Goal: Task Accomplishment & Management: Use online tool/utility

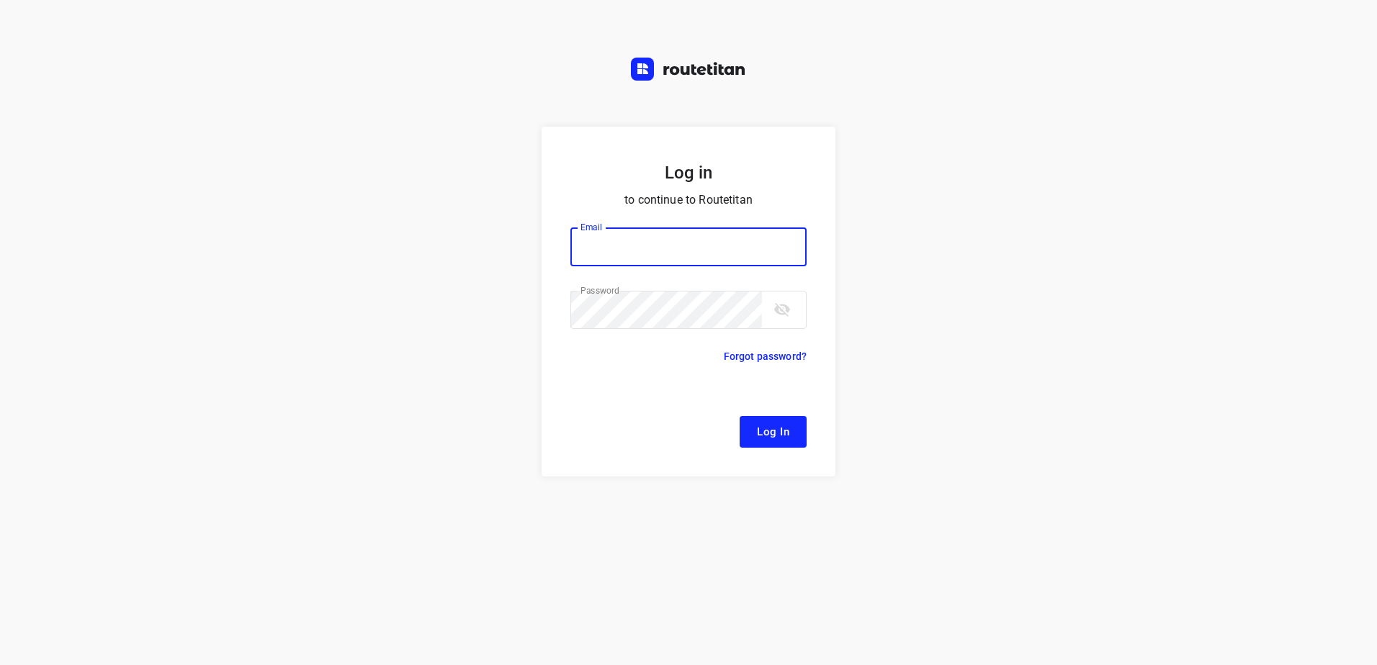
type input "[EMAIL_ADDRESS][DOMAIN_NAME]"
drag, startPoint x: 763, startPoint y: 431, endPoint x: 758, endPoint y: 423, distance: 9.8
click at [763, 430] on span "Log In" at bounding box center [773, 432] width 32 height 19
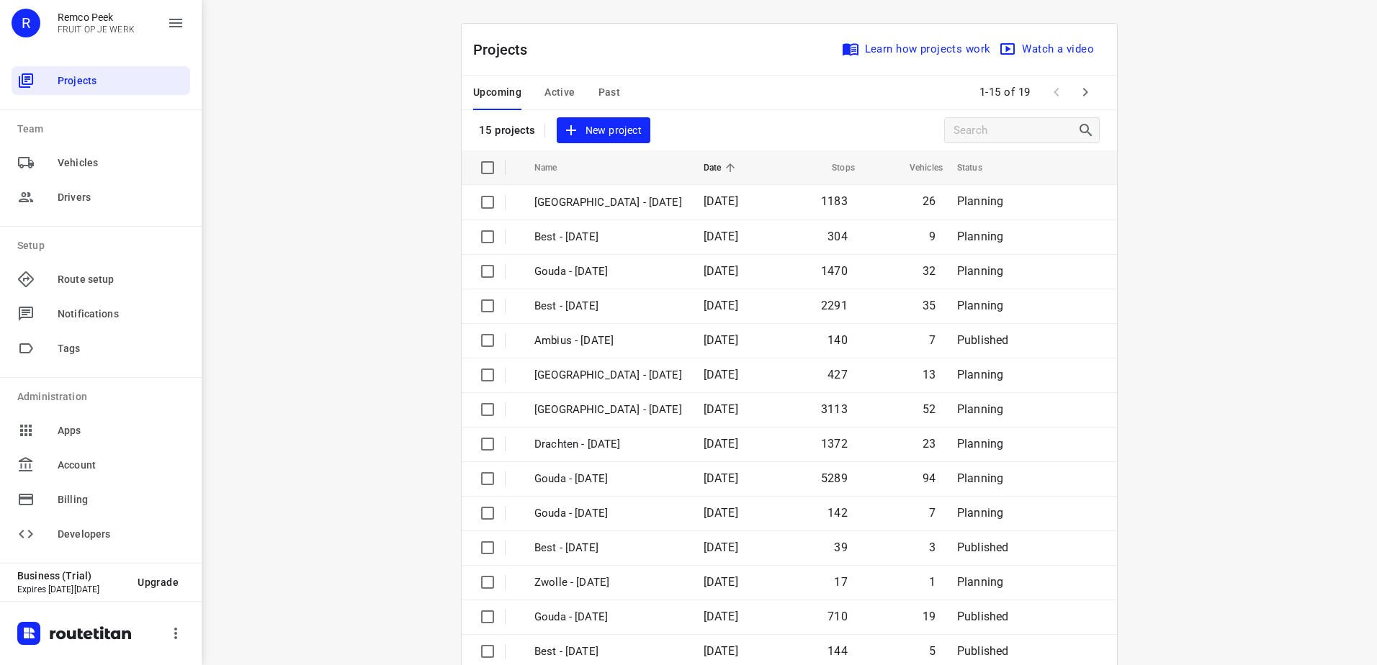
click at [570, 94] on div "Upcoming Active Past" at bounding box center [558, 93] width 170 height 35
click at [536, 92] on div "Upcoming Active Past" at bounding box center [558, 93] width 170 height 35
click at [550, 91] on span "Active" at bounding box center [559, 93] width 30 height 18
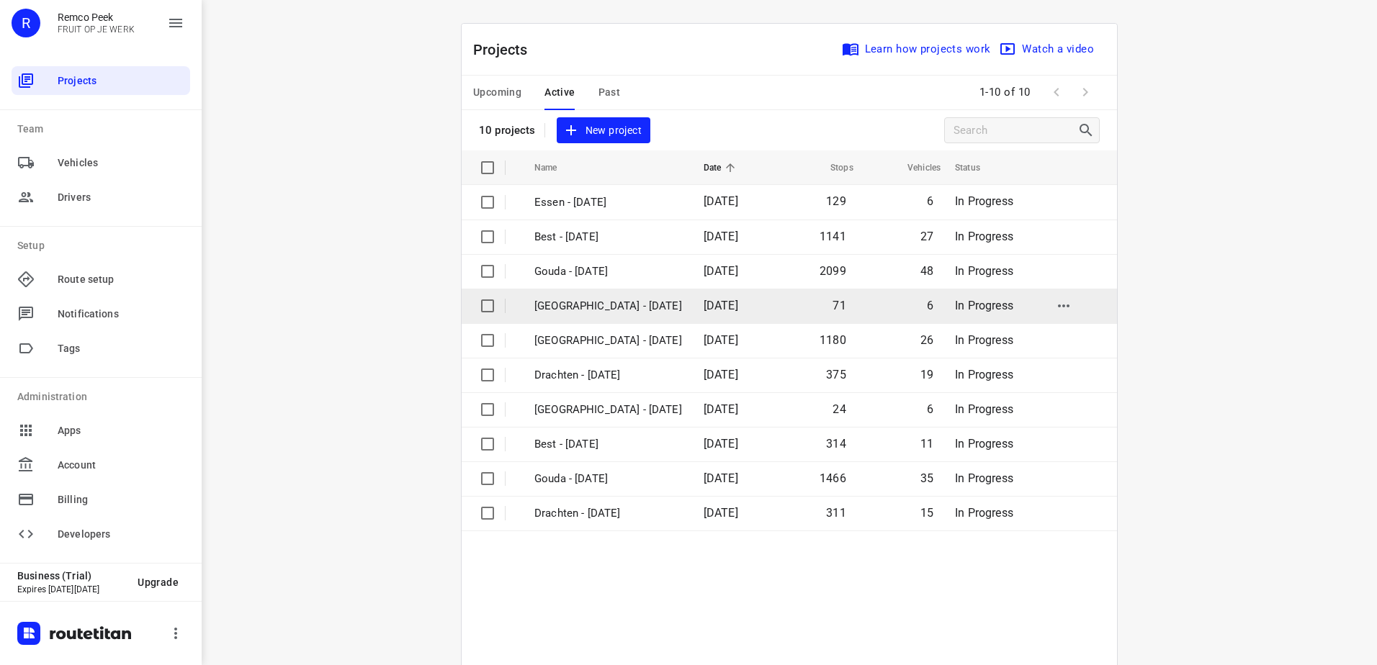
click at [603, 315] on td "[GEOGRAPHIC_DATA] - [DATE]" at bounding box center [606, 306] width 172 height 35
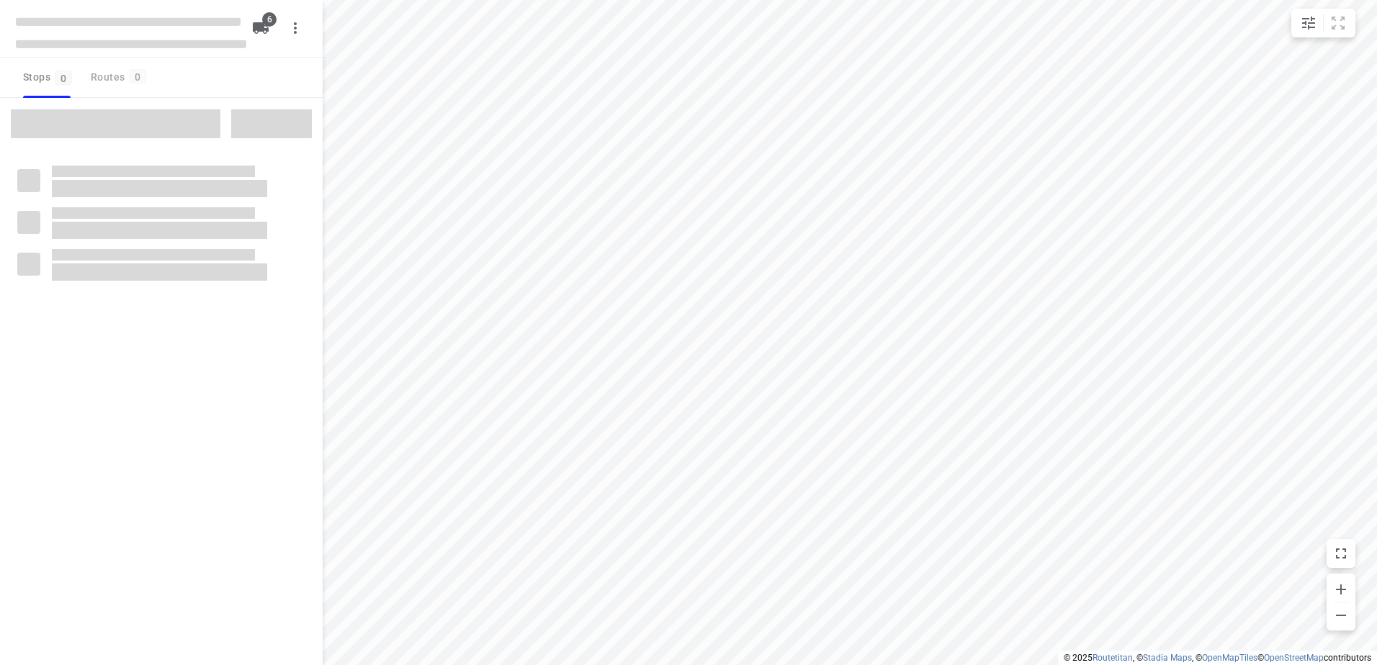
checkbox input "true"
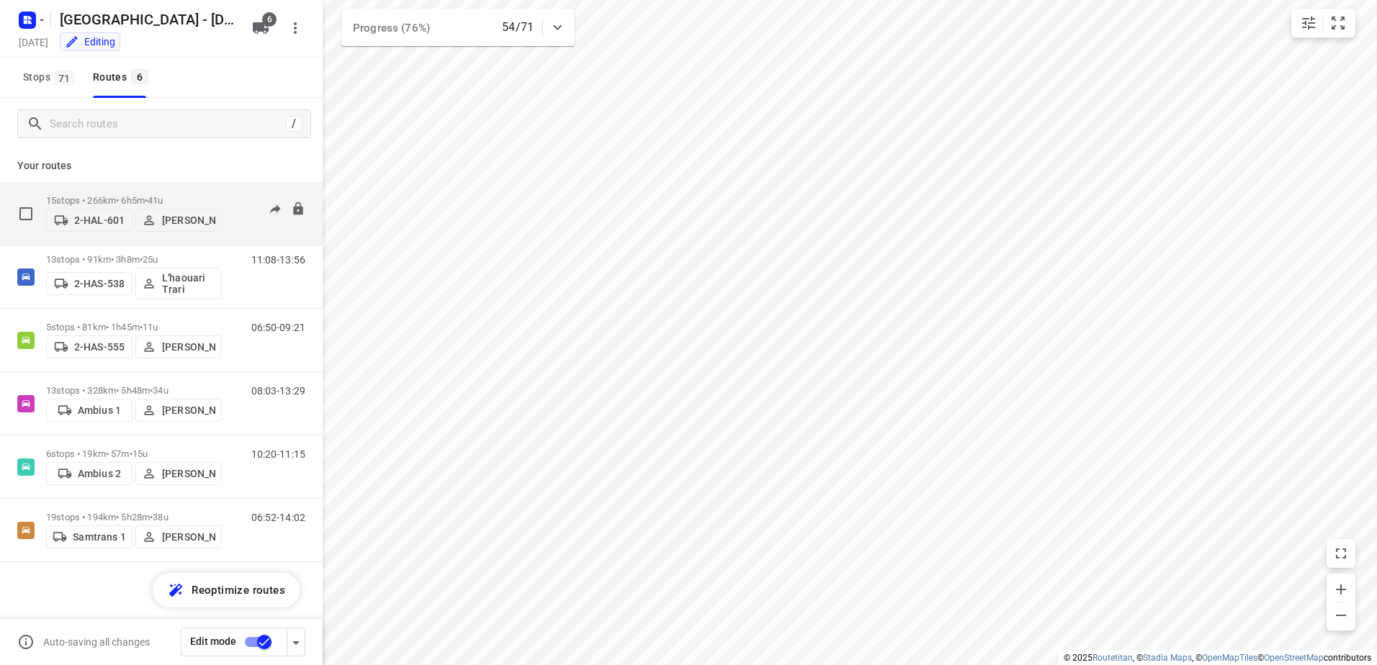
click at [116, 197] on p "15 stops • 266km • 6h5m • 41u" at bounding box center [134, 200] width 176 height 11
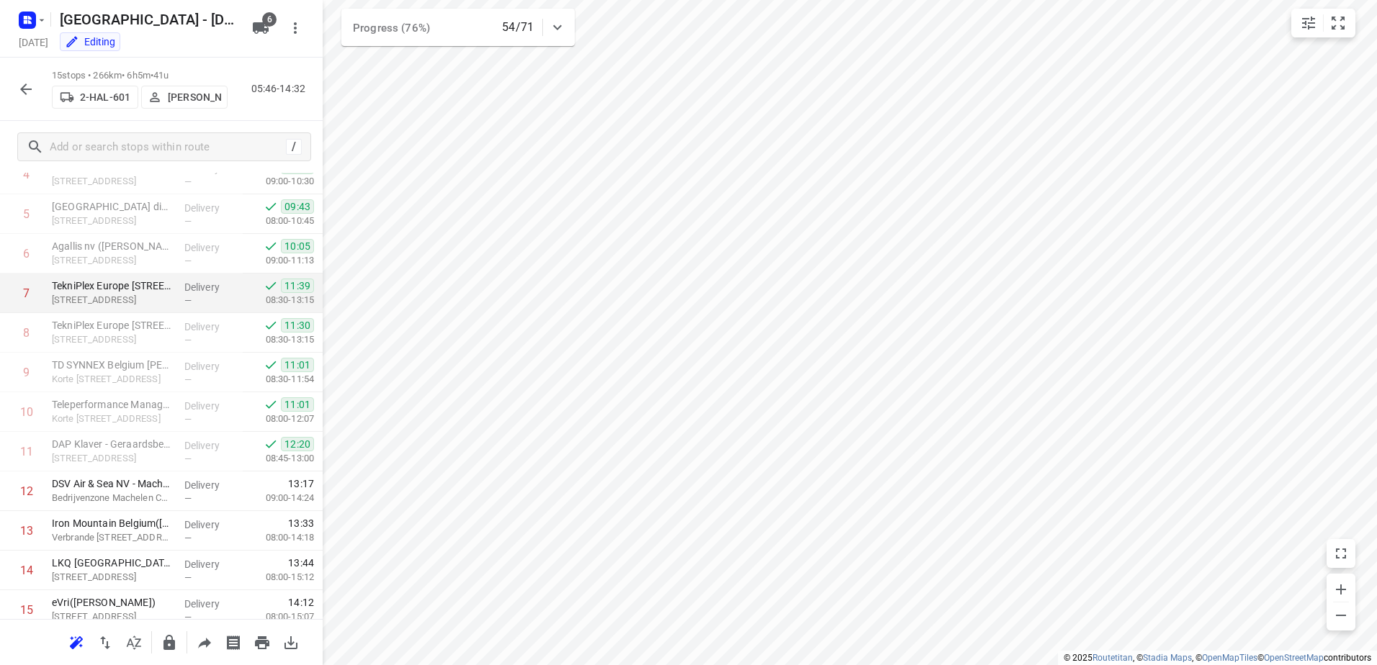
scroll to position [259, 0]
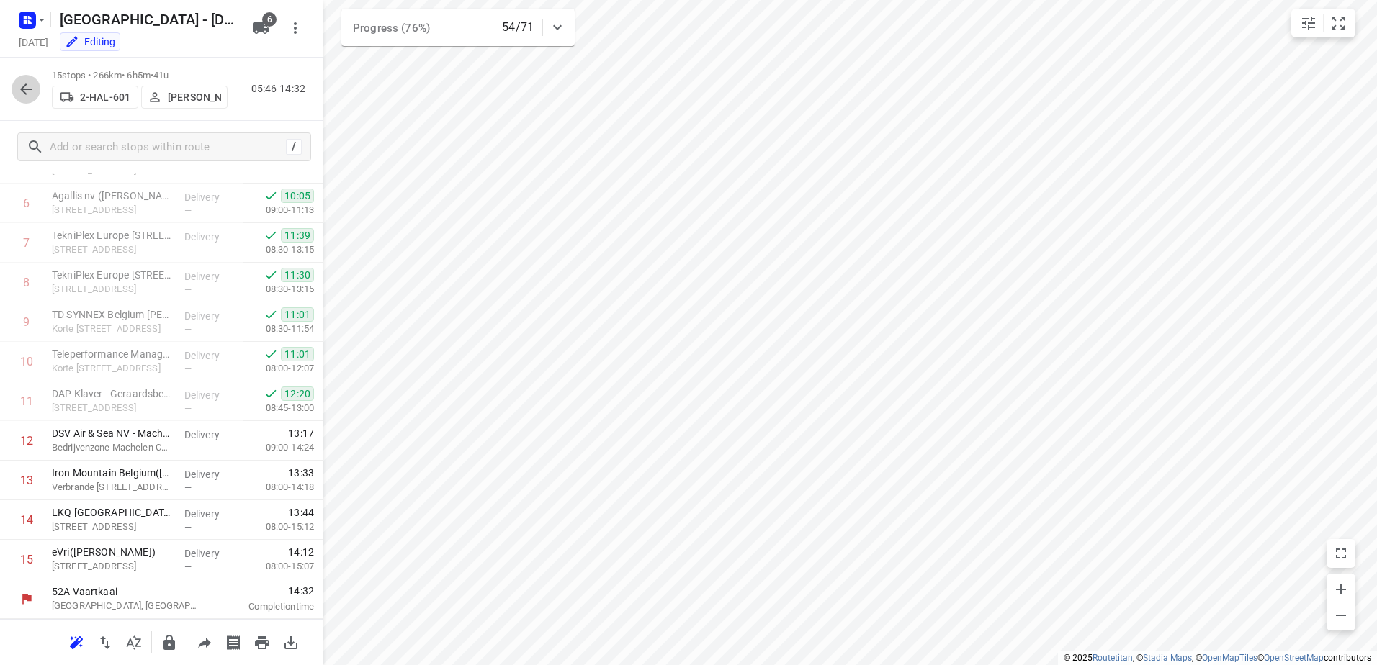
click at [27, 97] on icon "button" at bounding box center [25, 89] width 17 height 17
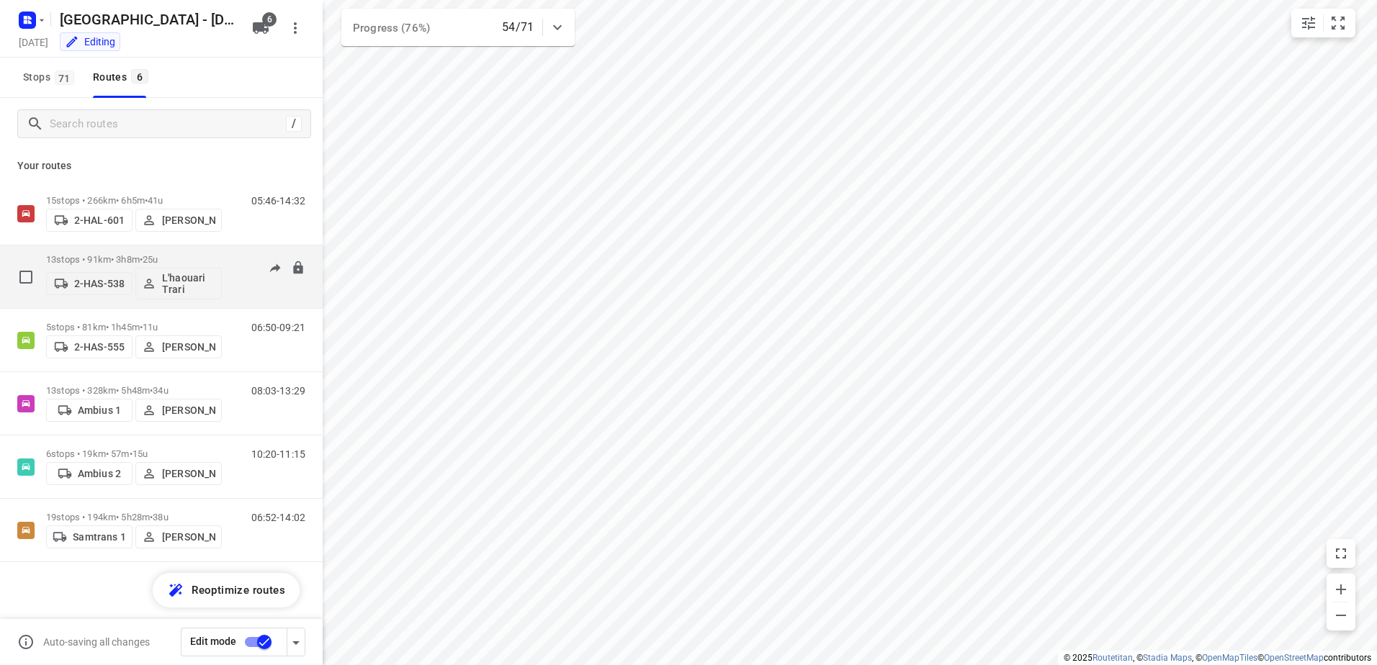
click at [82, 257] on p "13 stops • 91km • 3h8m • 25u" at bounding box center [134, 259] width 176 height 11
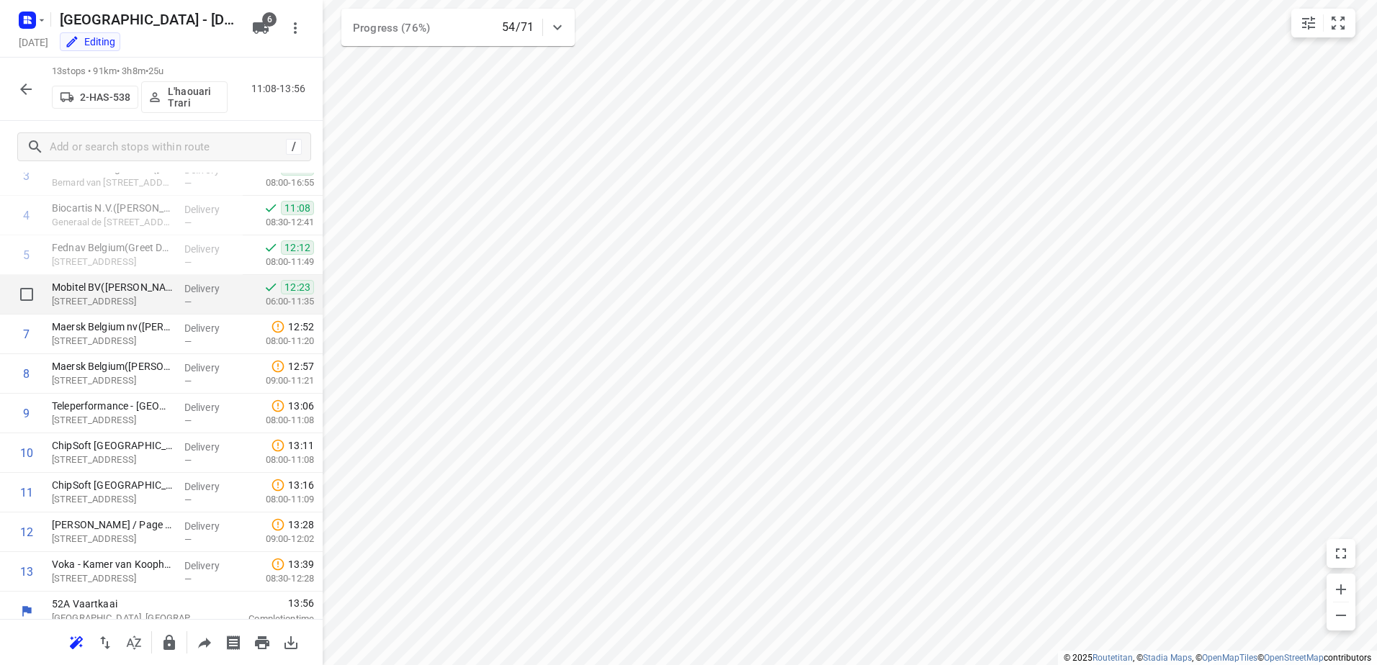
scroll to position [180, 0]
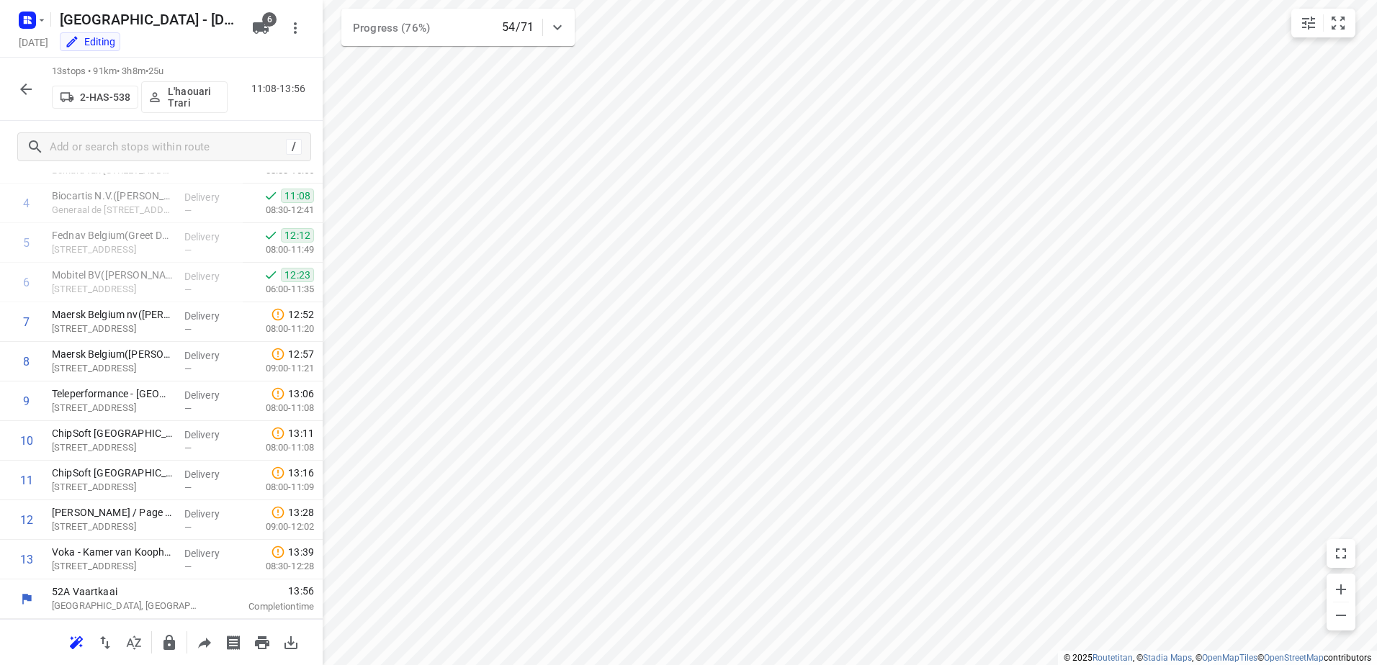
click at [34, 88] on icon "button" at bounding box center [25, 89] width 17 height 17
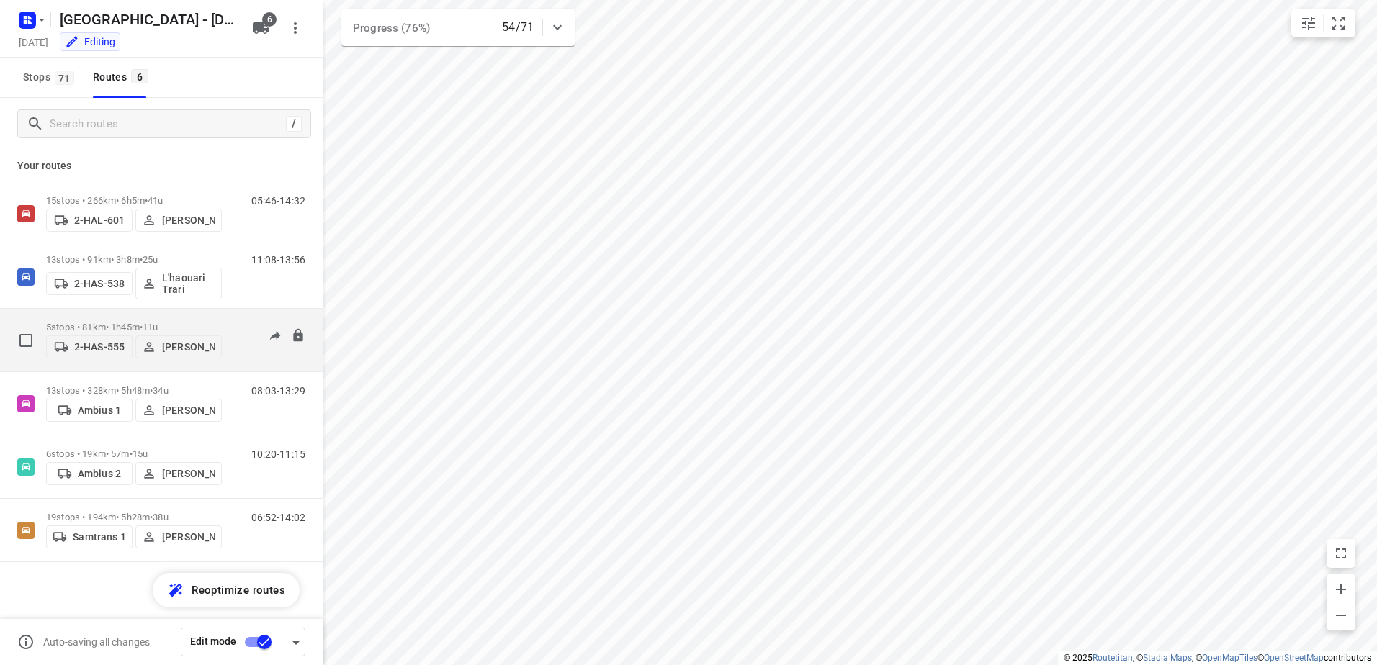
click at [104, 333] on div "2-HAS-555 [PERSON_NAME]" at bounding box center [134, 346] width 176 height 26
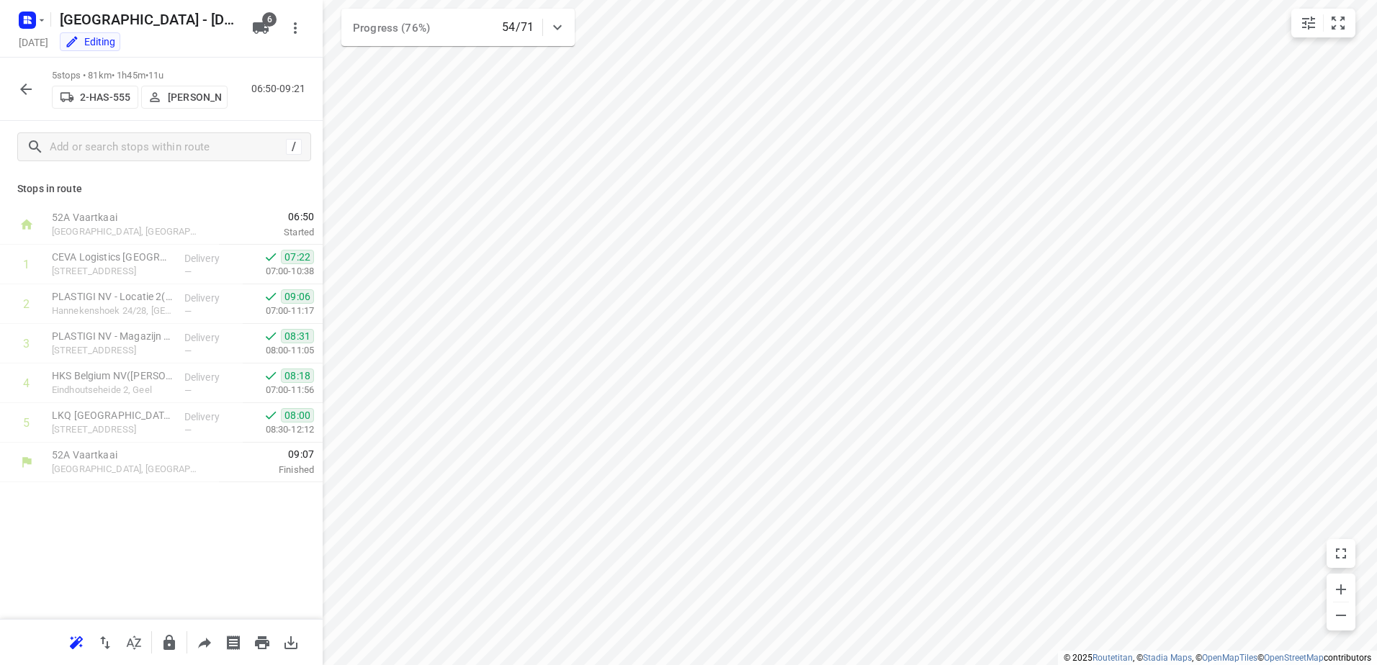
click at [27, 87] on icon "button" at bounding box center [25, 89] width 17 height 17
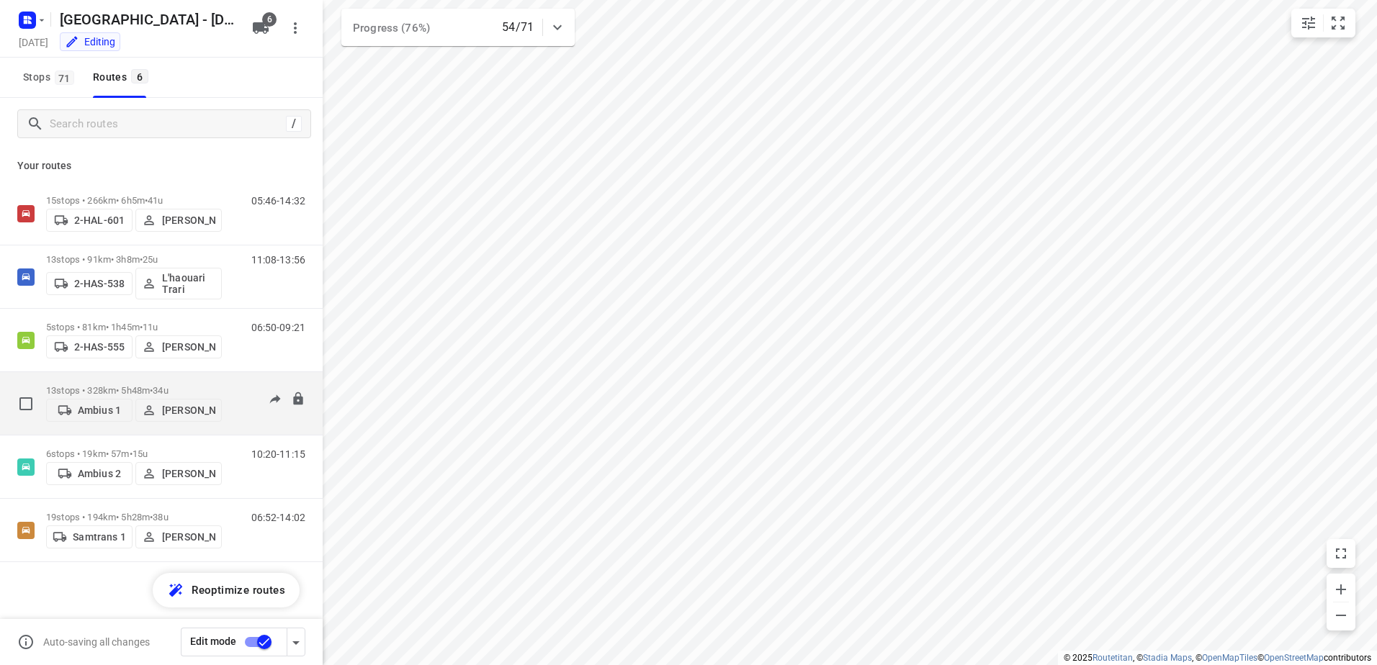
click at [99, 379] on div "13 stops • 328km • 5h48m • 34u Ambius 1 [PERSON_NAME]" at bounding box center [134, 403] width 176 height 51
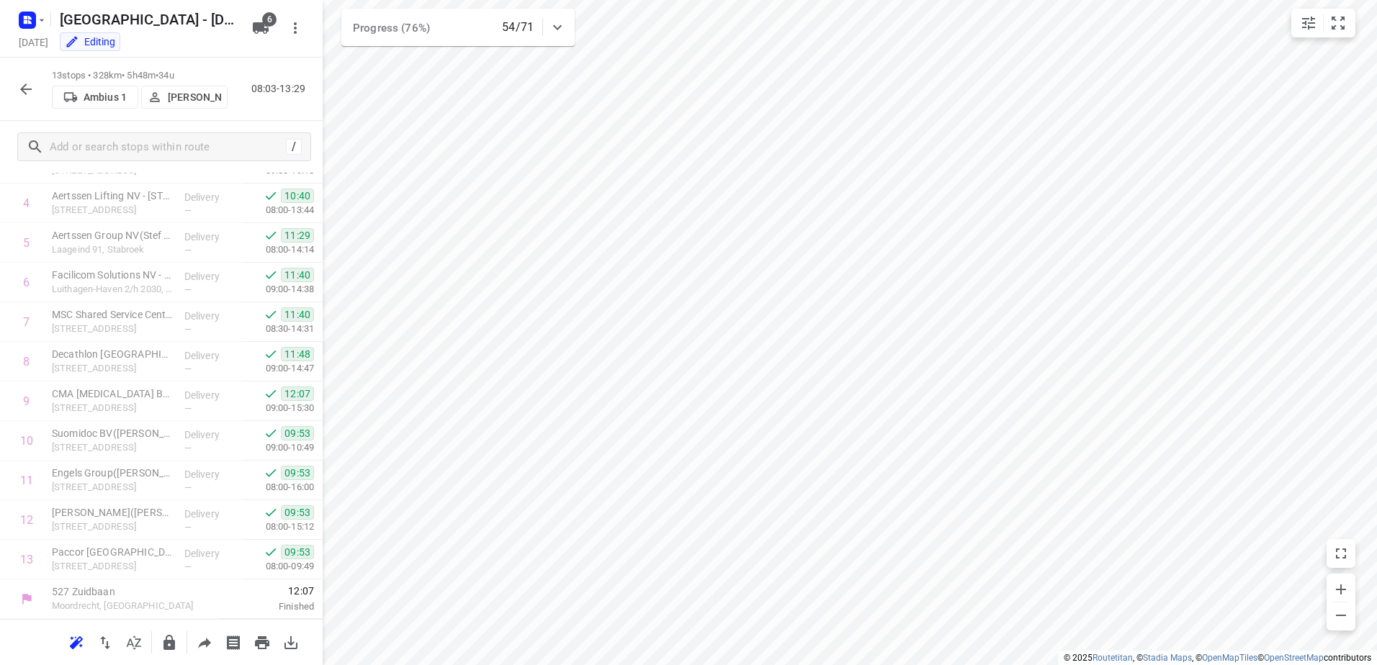
click at [27, 96] on icon "button" at bounding box center [25, 89] width 17 height 17
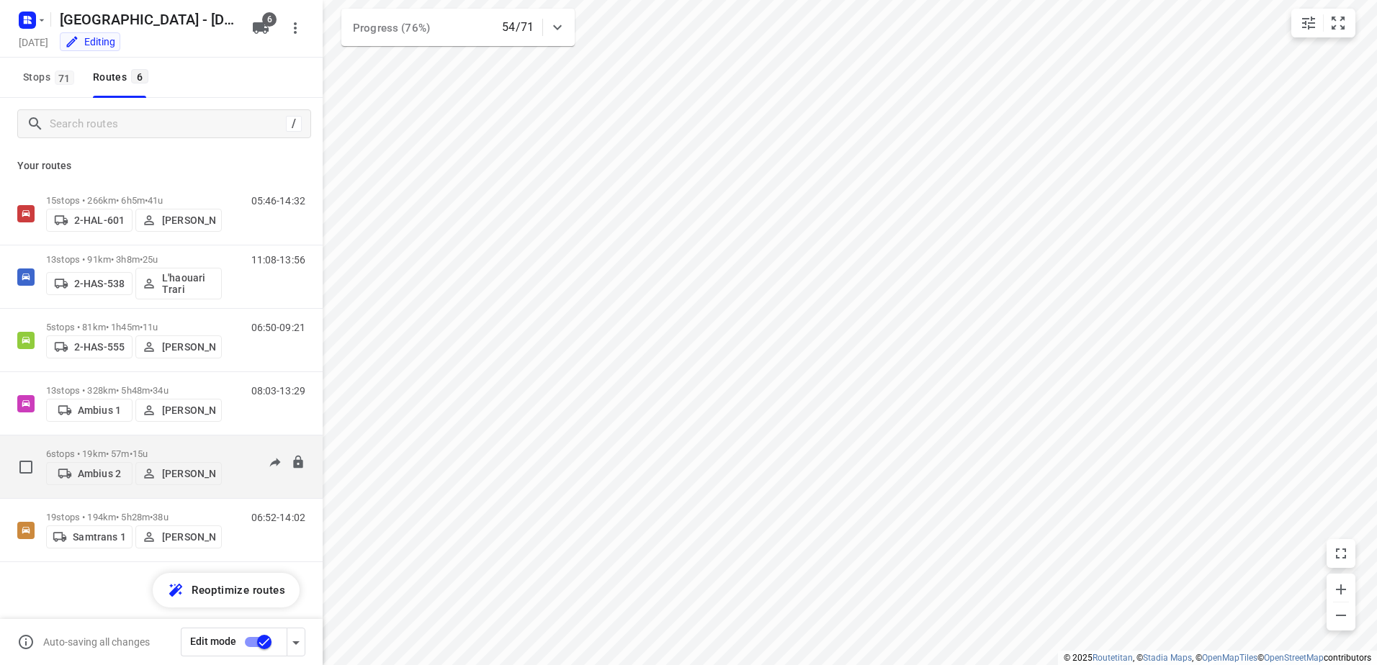
click at [93, 451] on p "6 stops • 19km • 57m • 15u" at bounding box center [134, 454] width 176 height 11
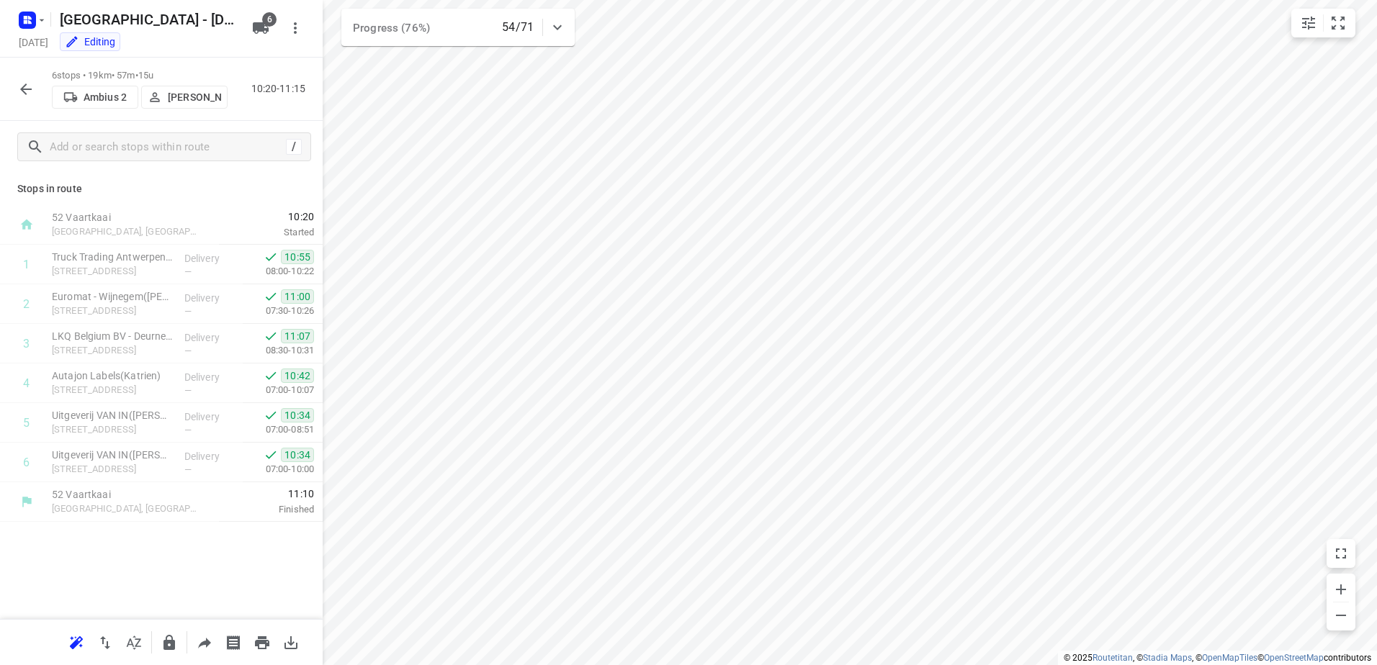
click at [32, 99] on button "button" at bounding box center [26, 89] width 29 height 29
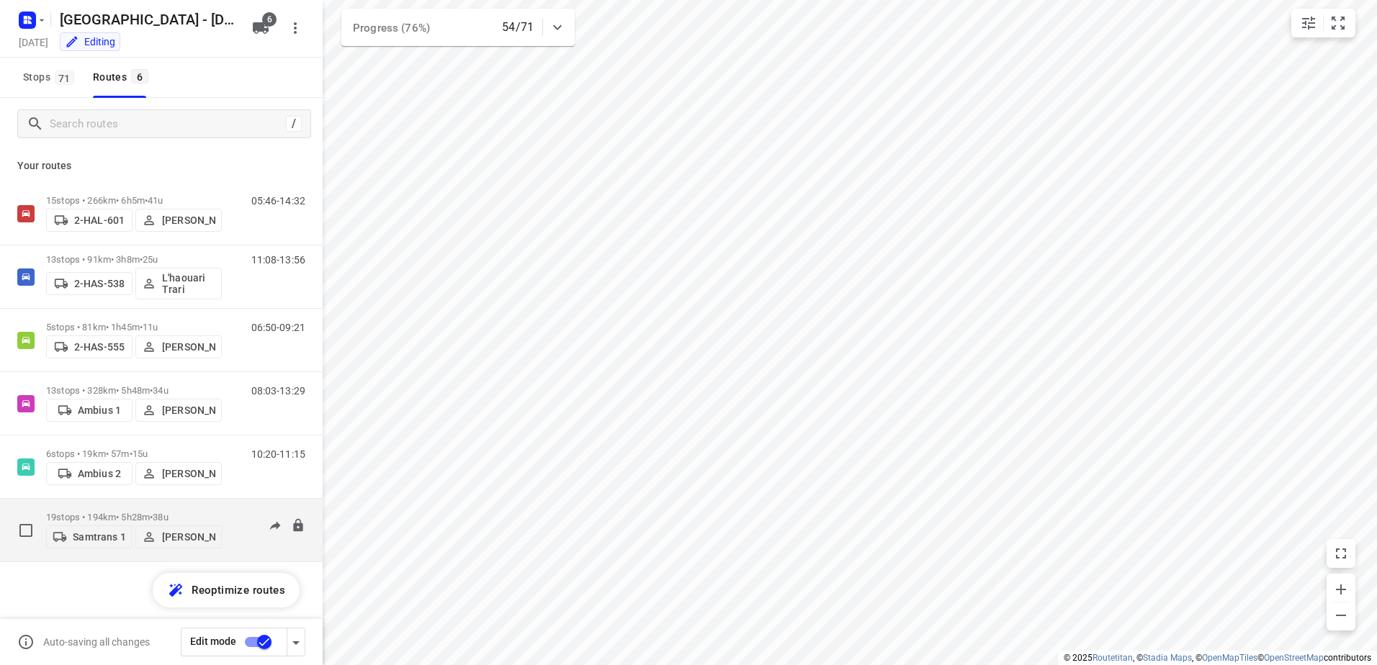
click at [78, 512] on p "19 stops • 194km • 5h28m • 38u" at bounding box center [134, 517] width 176 height 11
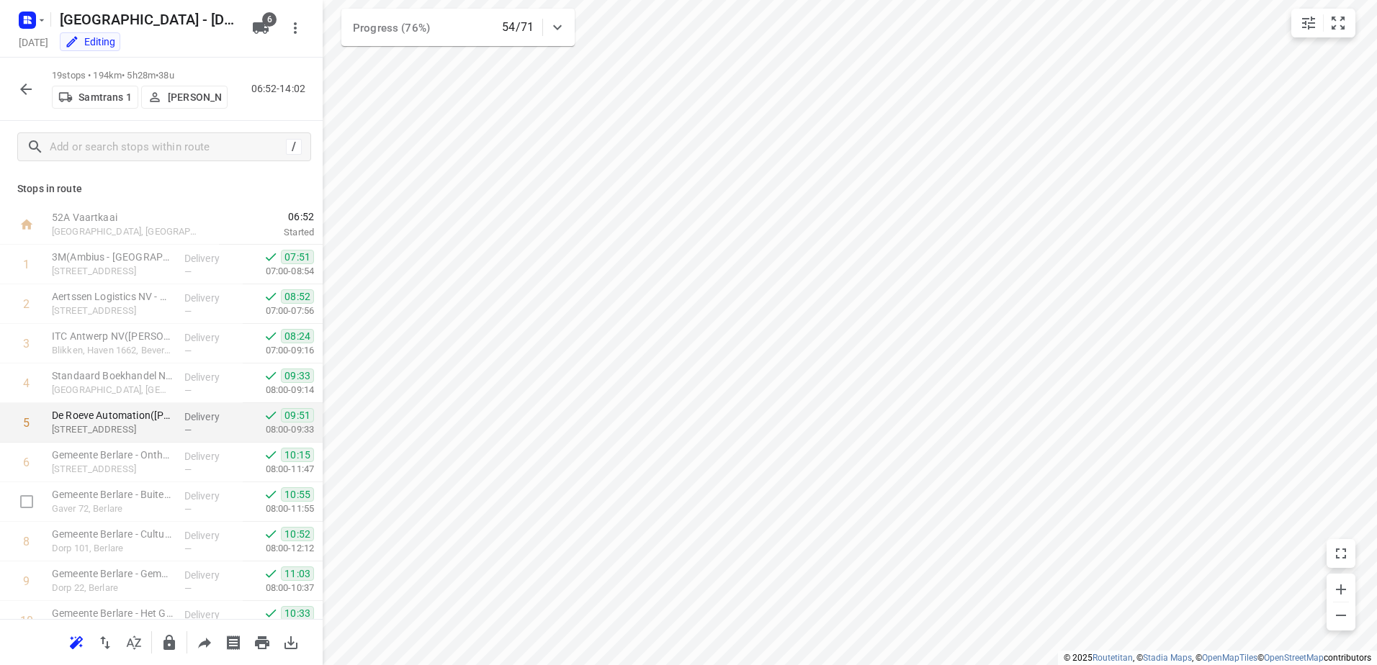
scroll to position [418, 0]
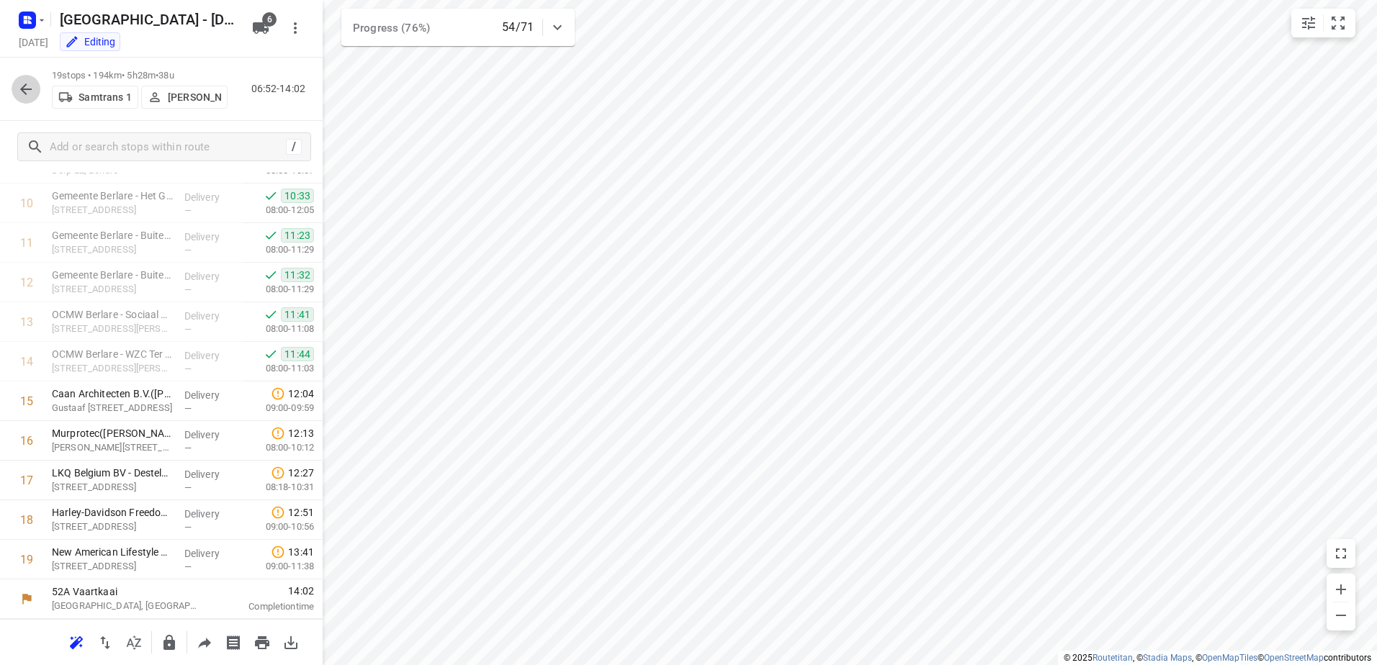
click at [30, 89] on icon "button" at bounding box center [26, 90] width 12 height 12
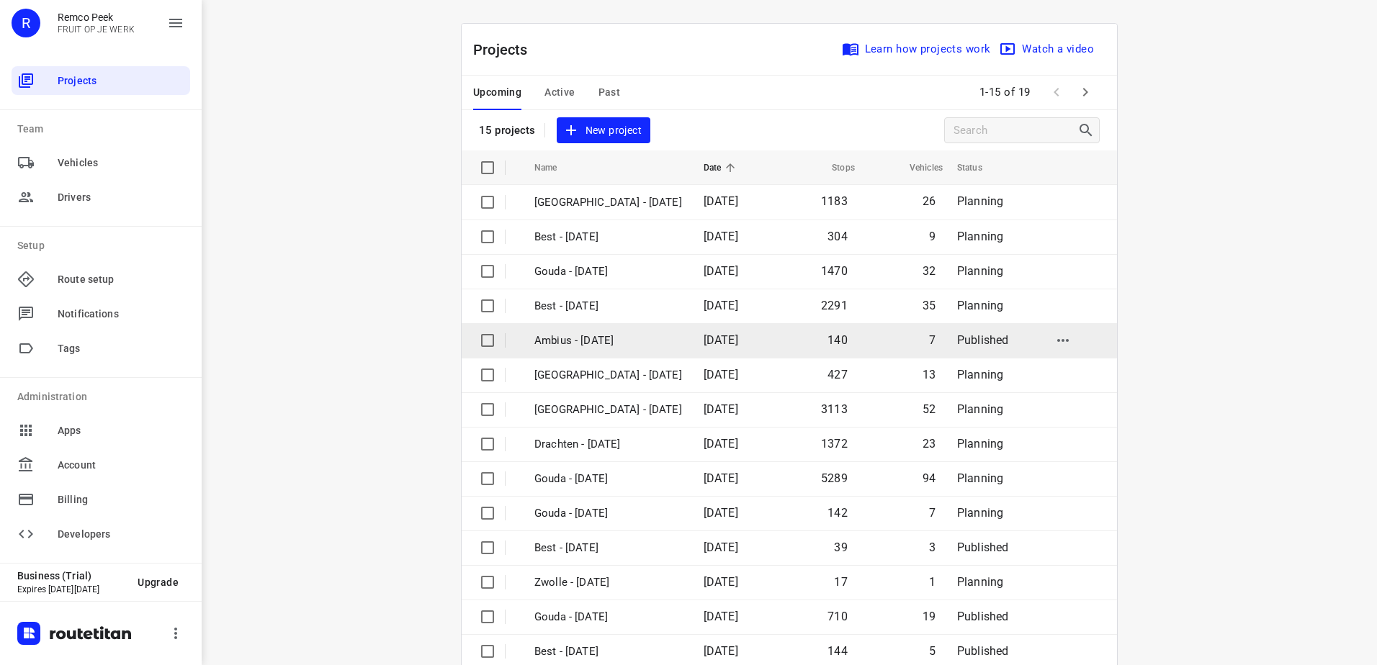
click at [595, 345] on p "Ambius - [DATE]" at bounding box center [608, 341] width 148 height 17
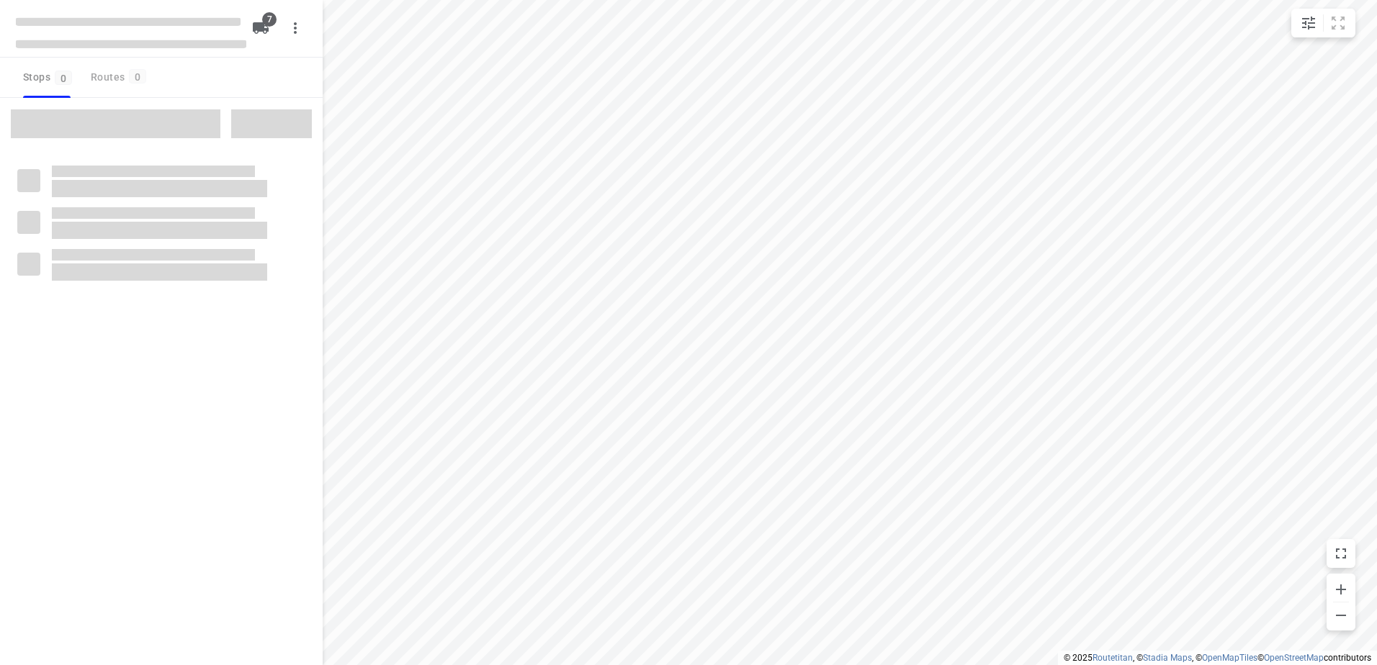
checkbox input "true"
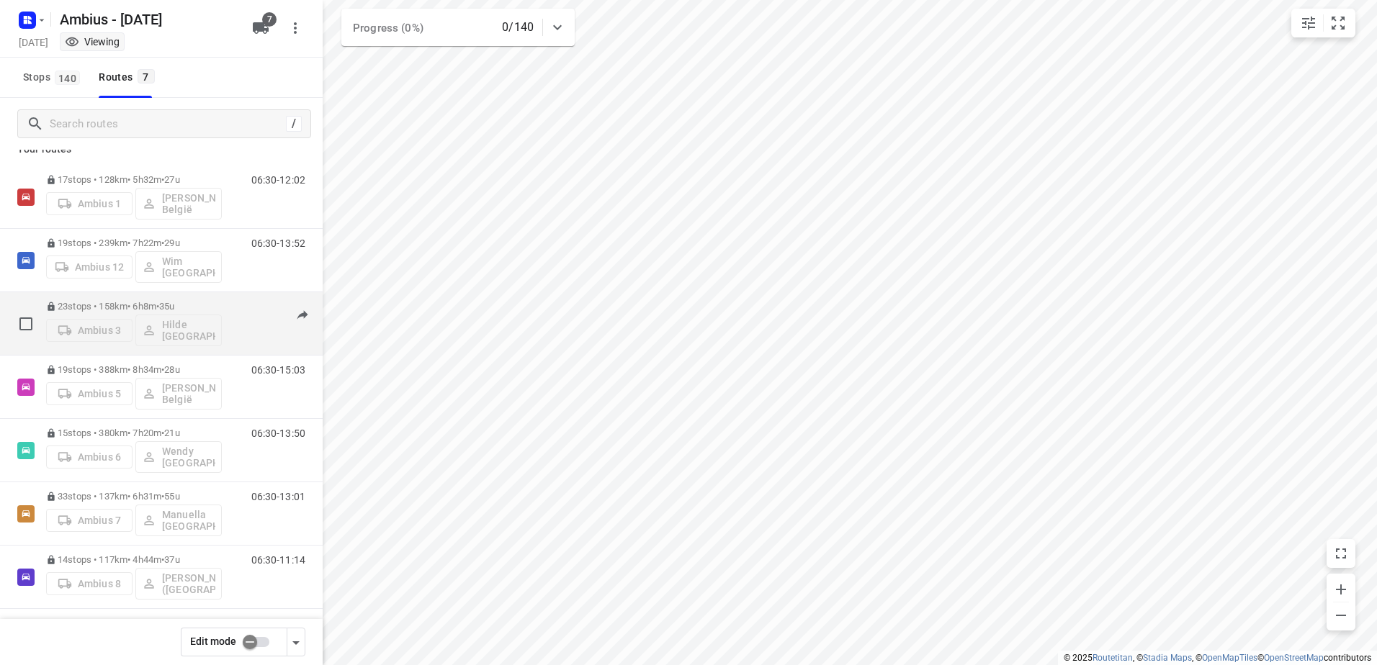
scroll to position [21, 0]
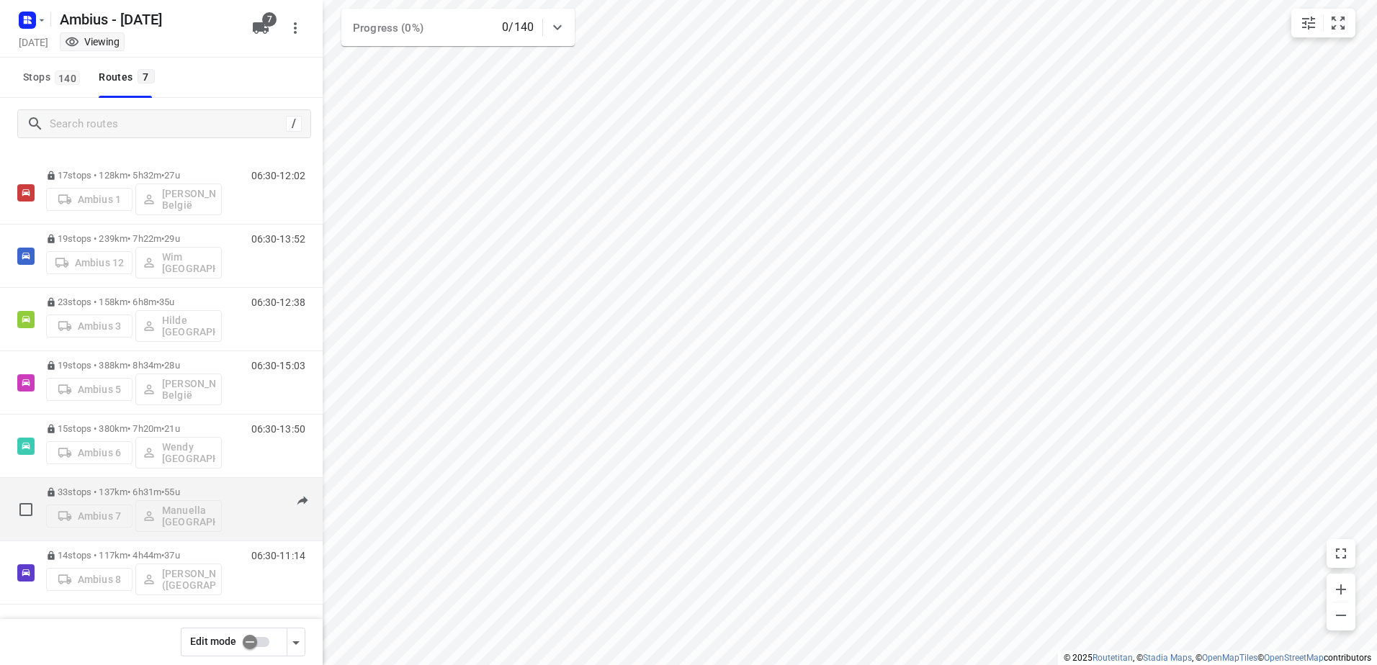
click at [75, 493] on p "33 stops • 137km • 6h31m • 55u" at bounding box center [134, 492] width 176 height 11
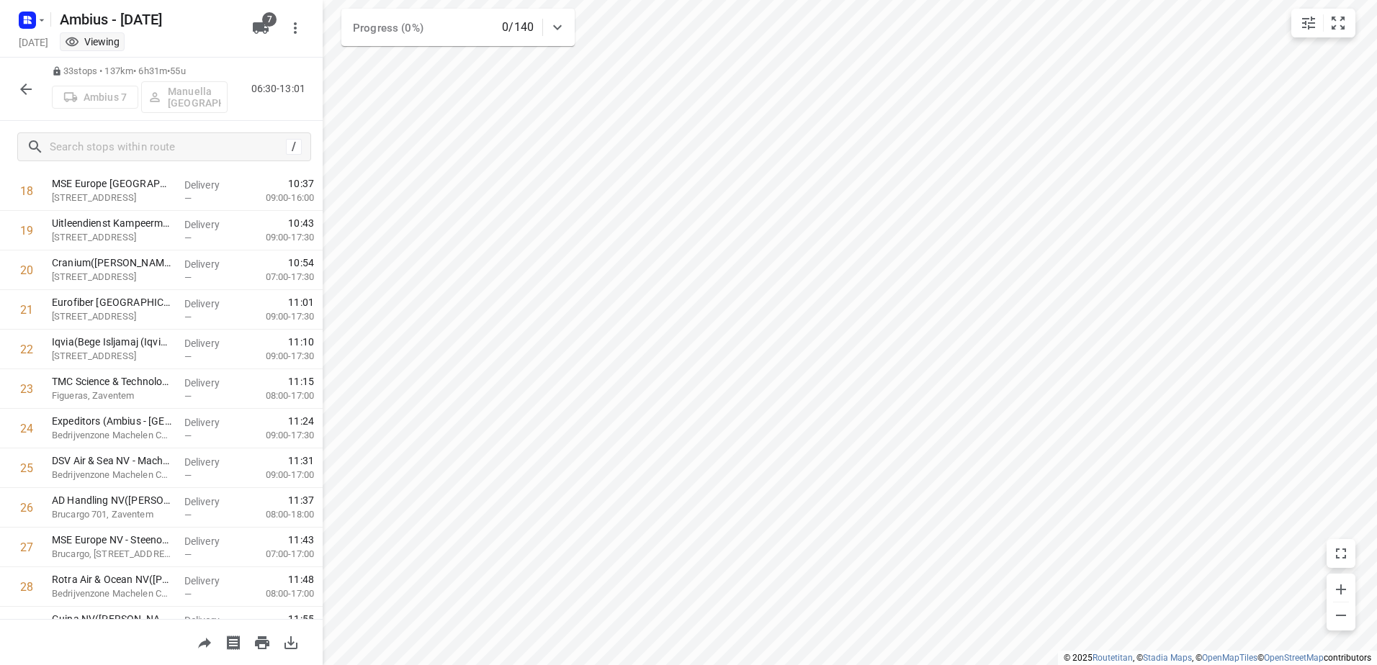
scroll to position [684, 0]
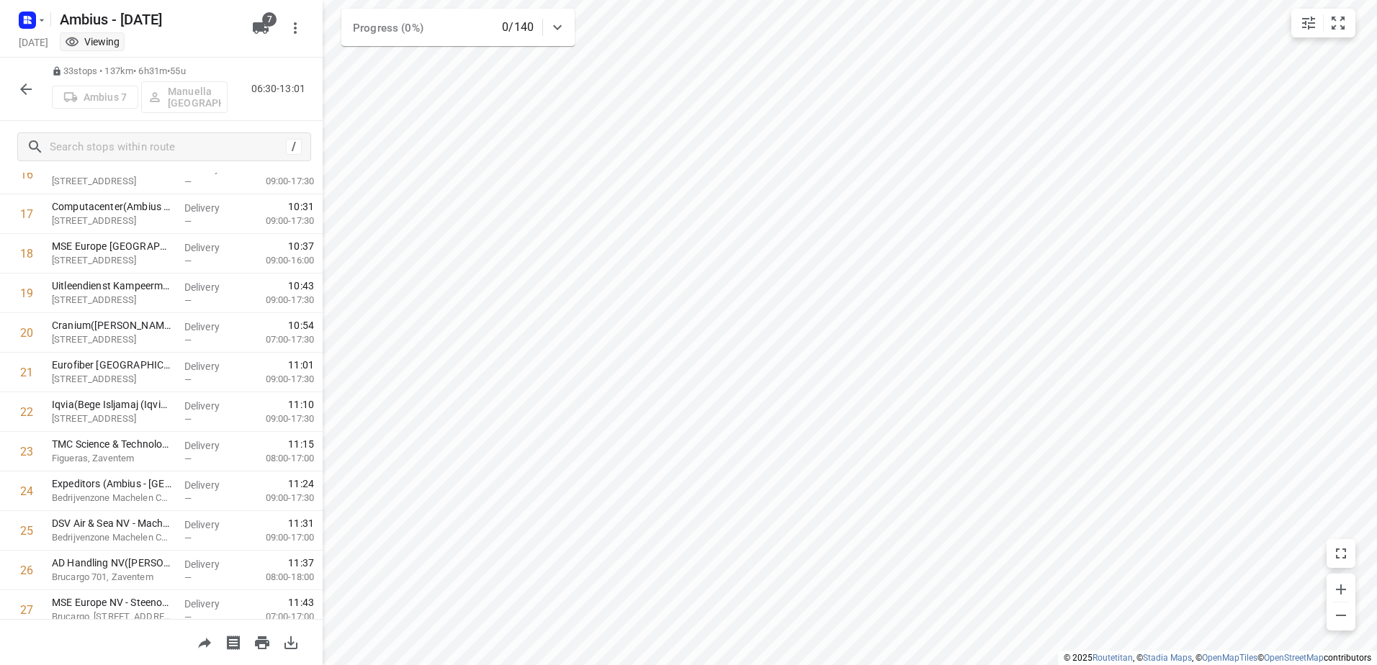
click at [25, 88] on icon "button" at bounding box center [25, 89] width 17 height 17
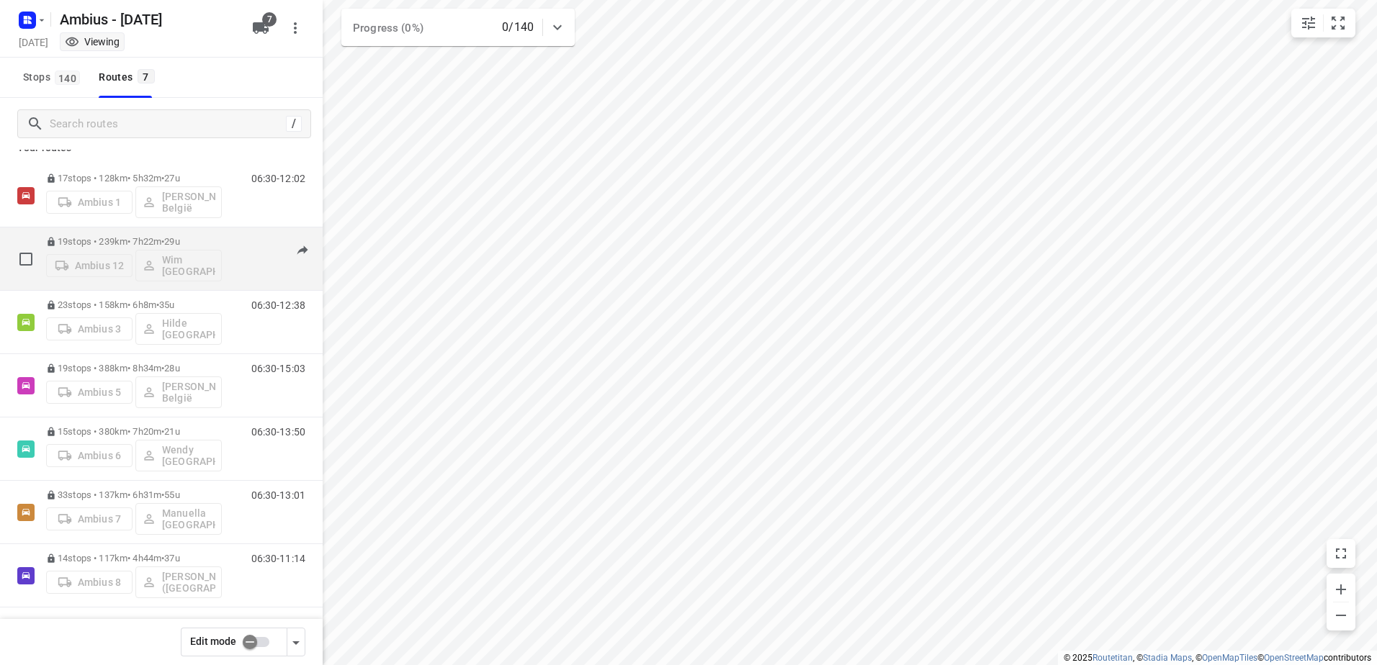
scroll to position [21, 0]
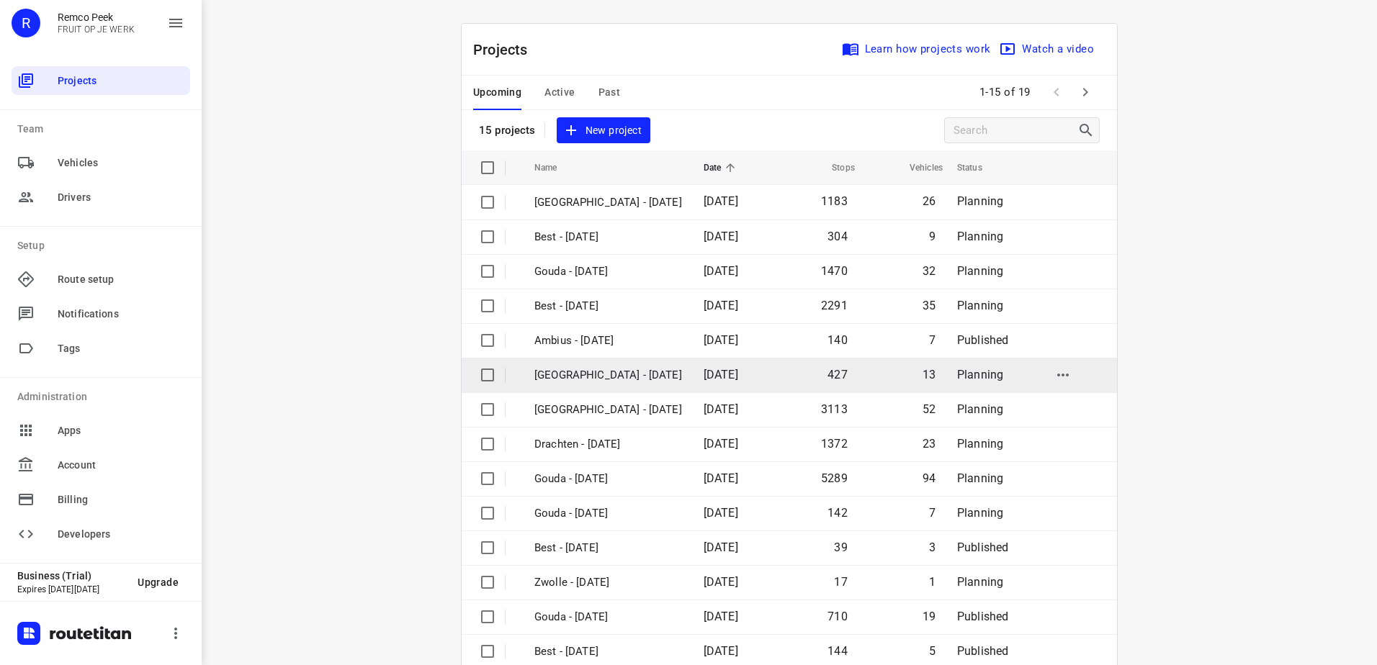
click at [614, 374] on p "[GEOGRAPHIC_DATA] - [DATE]" at bounding box center [608, 375] width 148 height 17
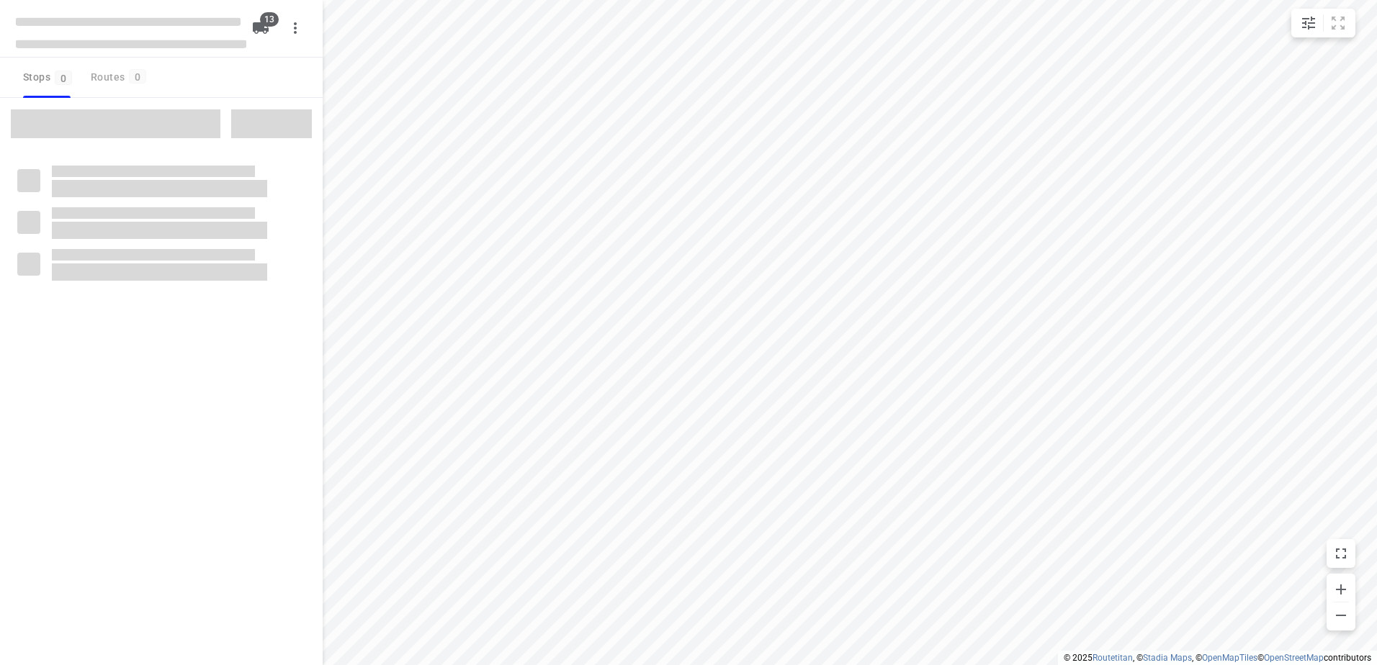
checkbox input "true"
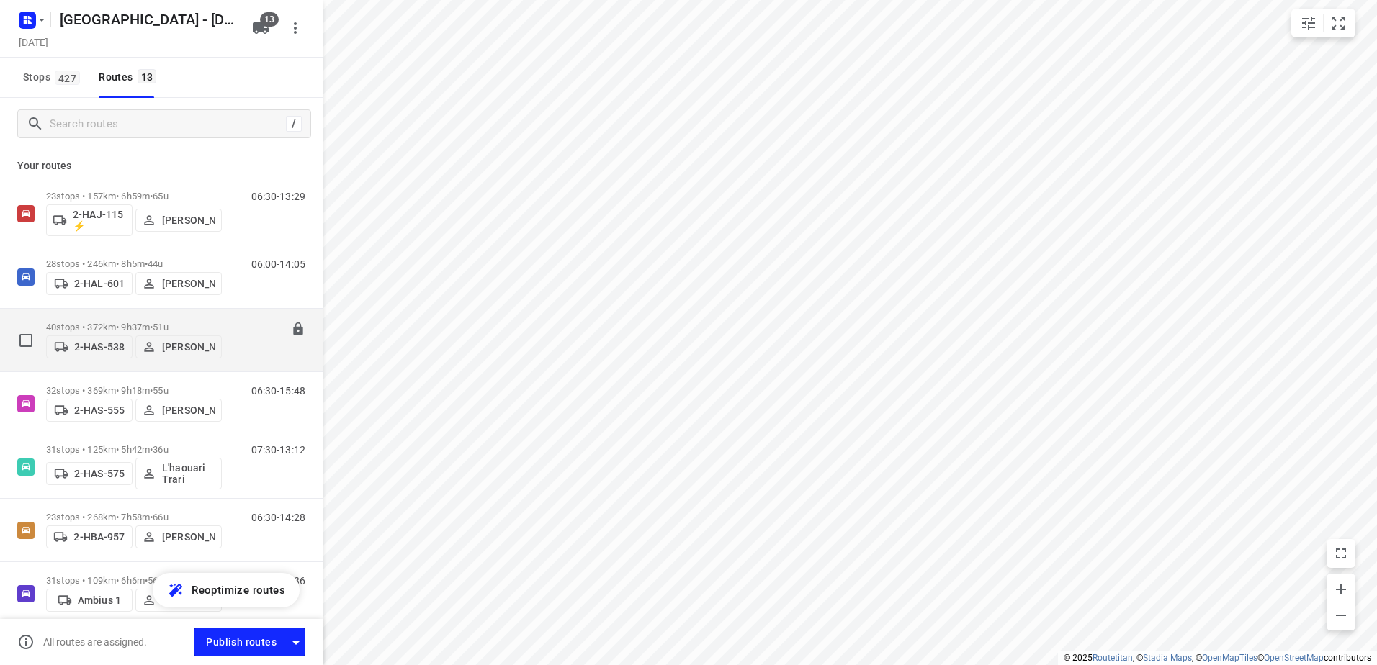
scroll to position [72, 0]
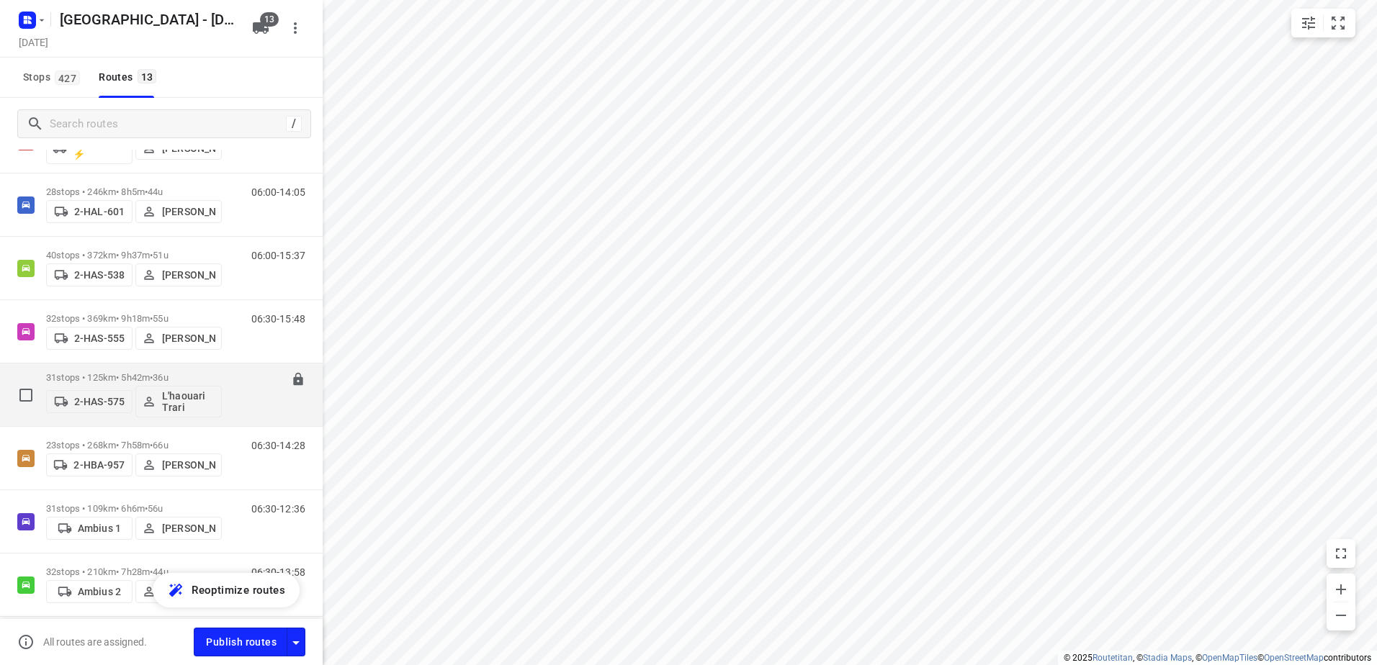
click at [104, 372] on p "31 stops • 125km • 5h42m • 36u" at bounding box center [134, 377] width 176 height 11
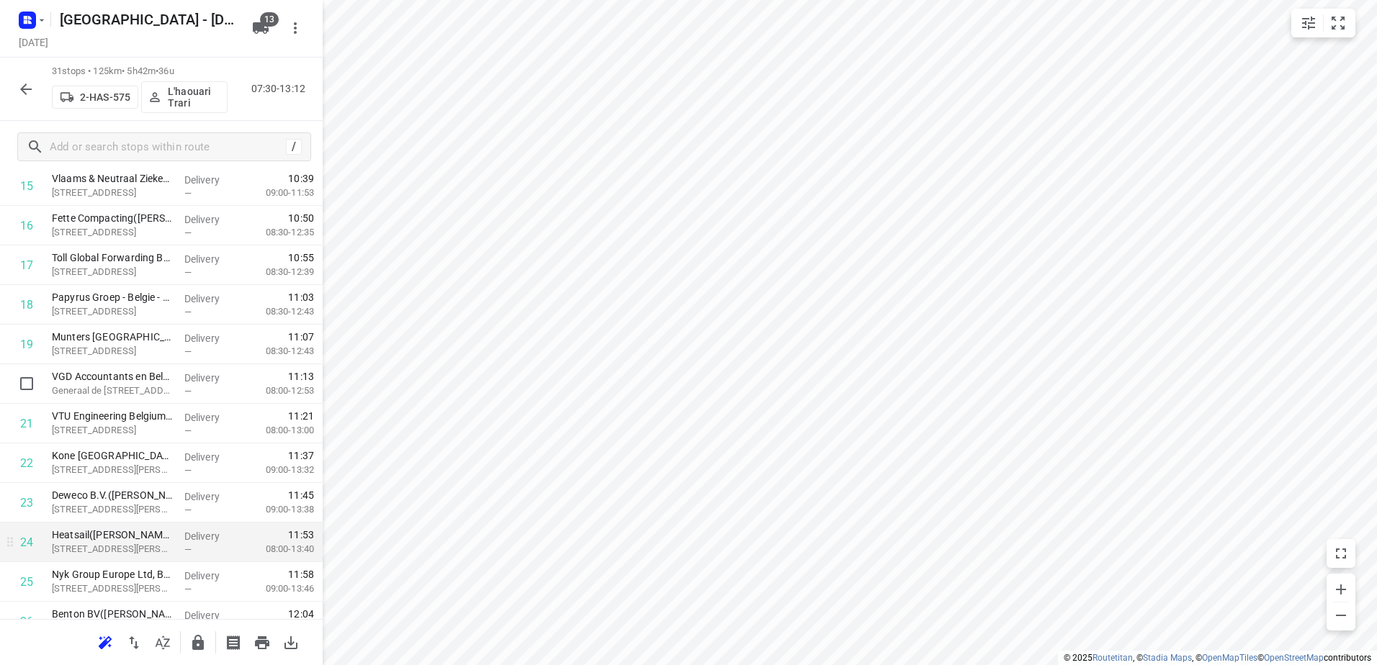
scroll to position [893, 0]
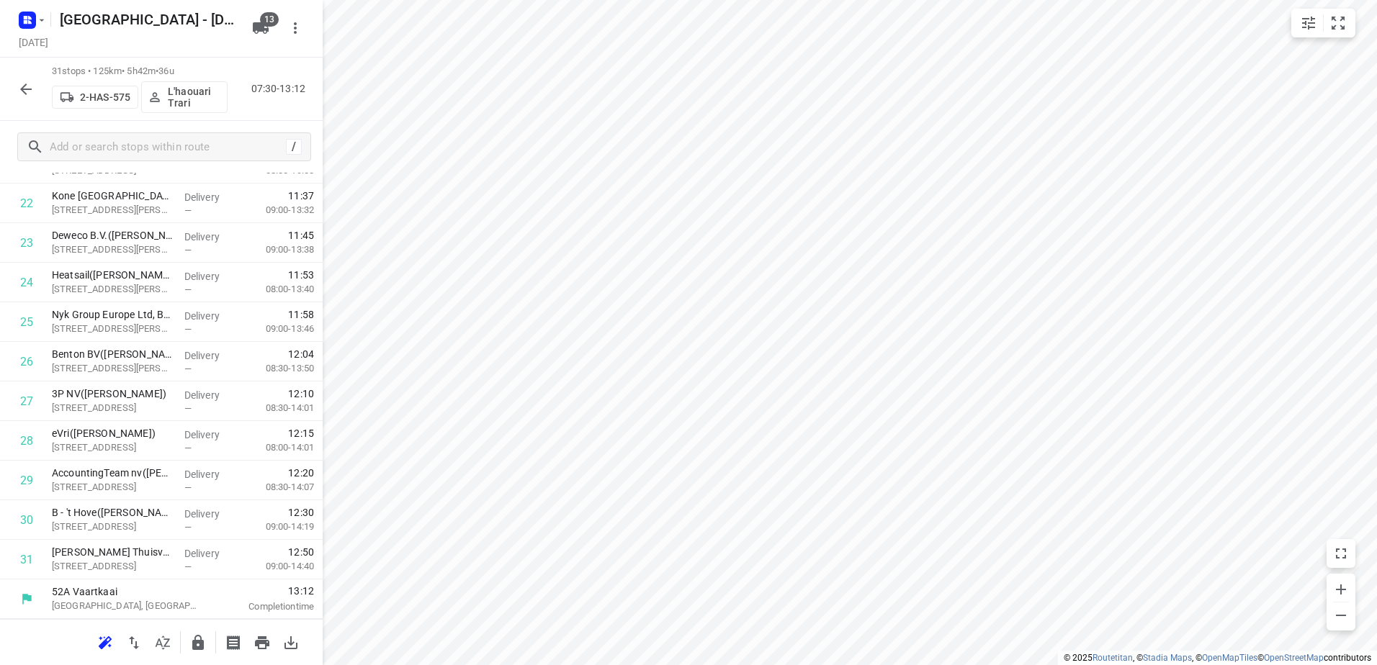
click at [32, 89] on icon "button" at bounding box center [25, 89] width 17 height 17
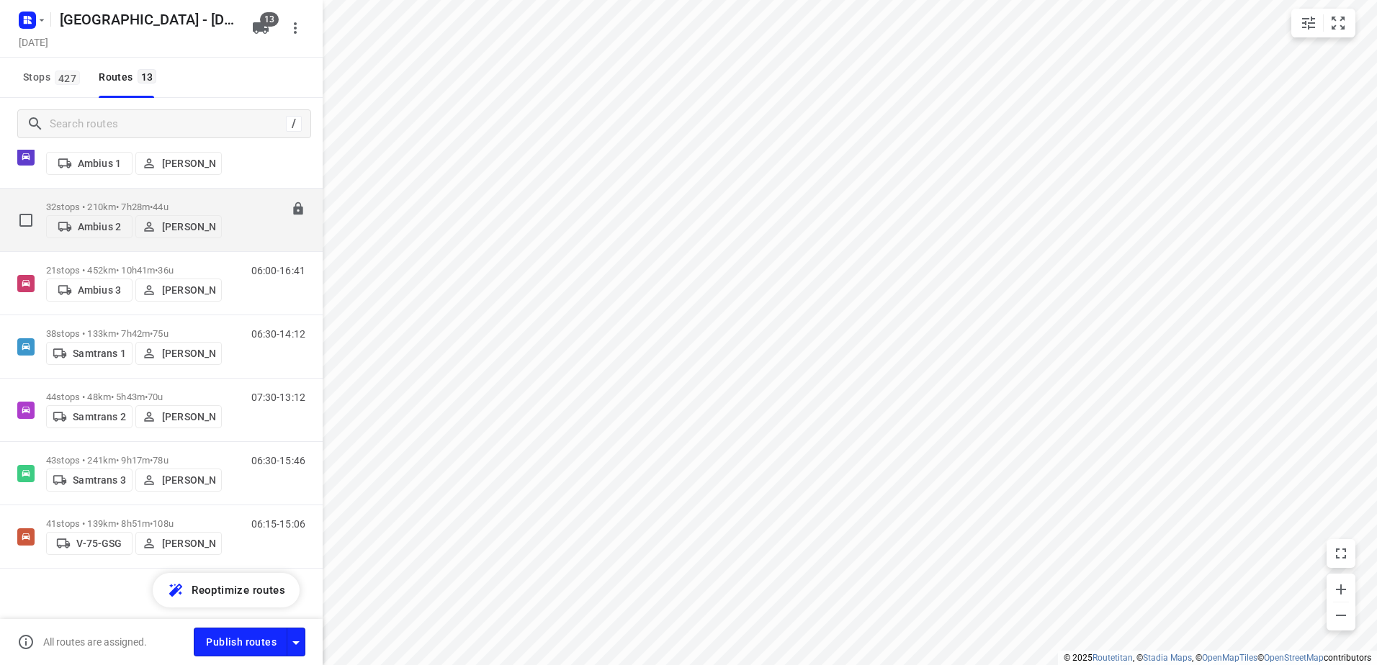
scroll to position [444, 0]
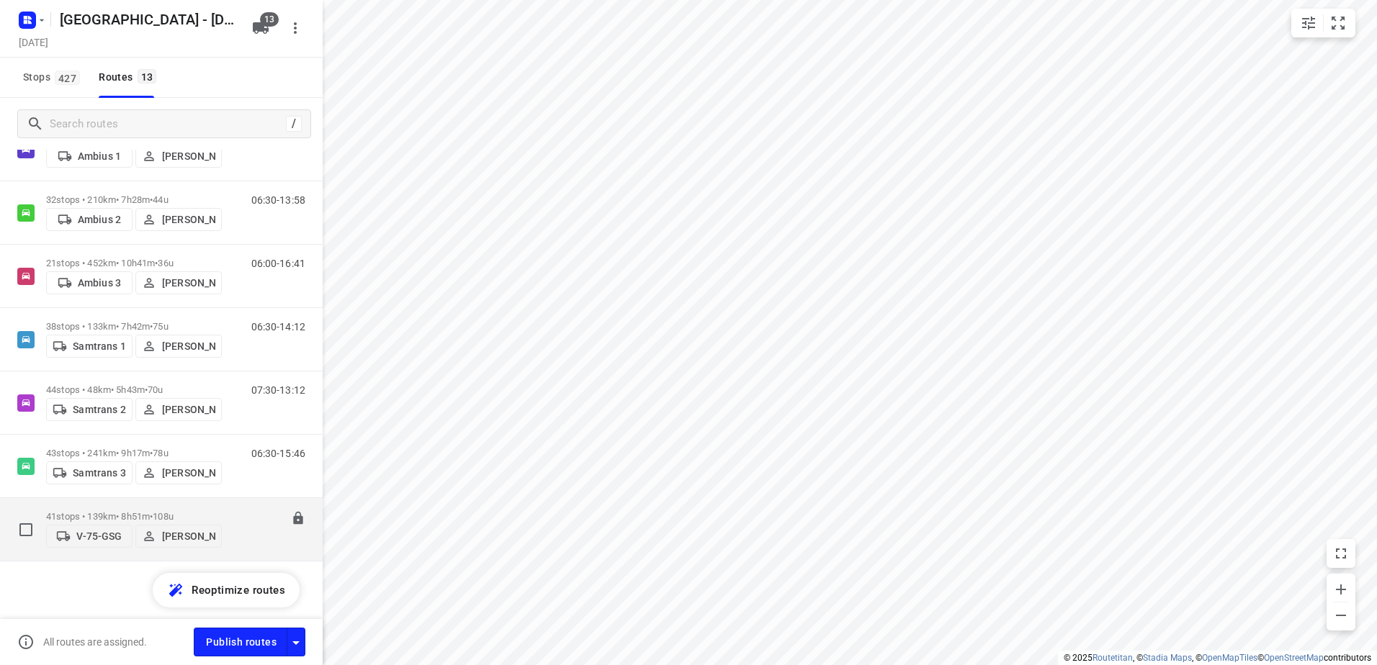
click at [76, 512] on p "41 stops • 139km • 8h51m • 108u" at bounding box center [134, 516] width 176 height 11
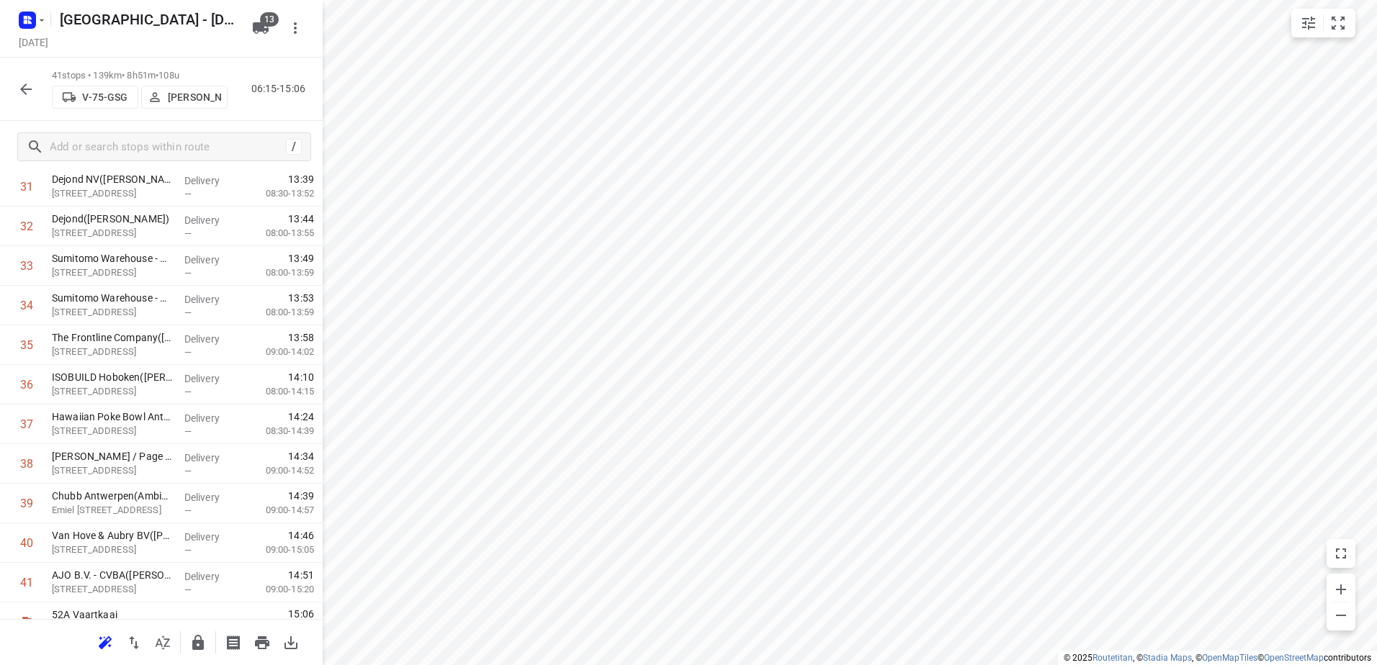
scroll to position [1289, 0]
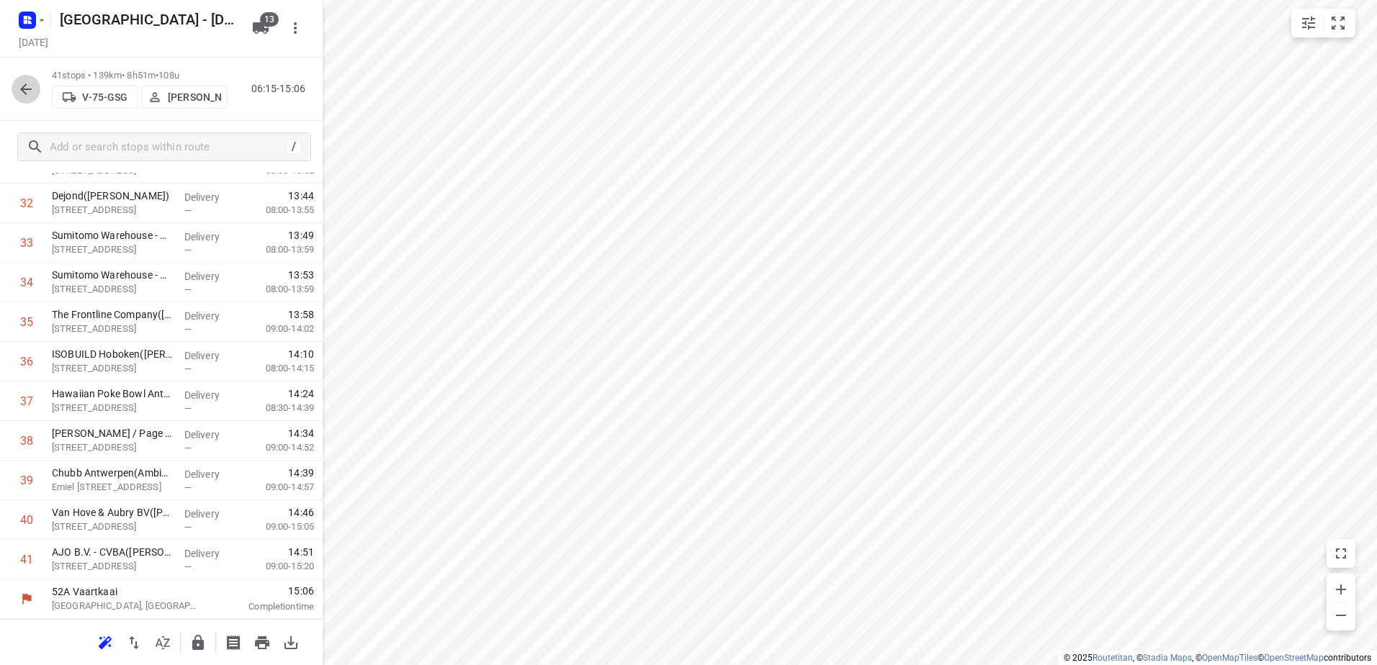
click at [29, 85] on icon "button" at bounding box center [25, 89] width 17 height 17
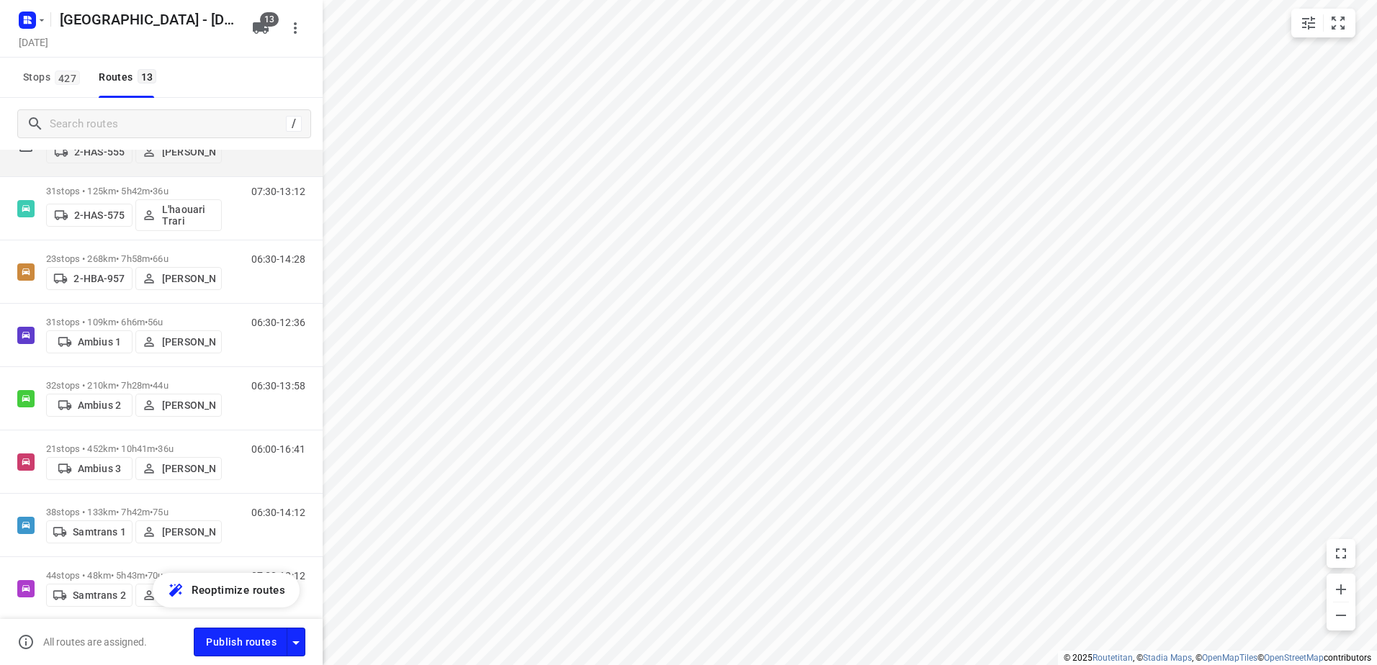
scroll to position [360, 0]
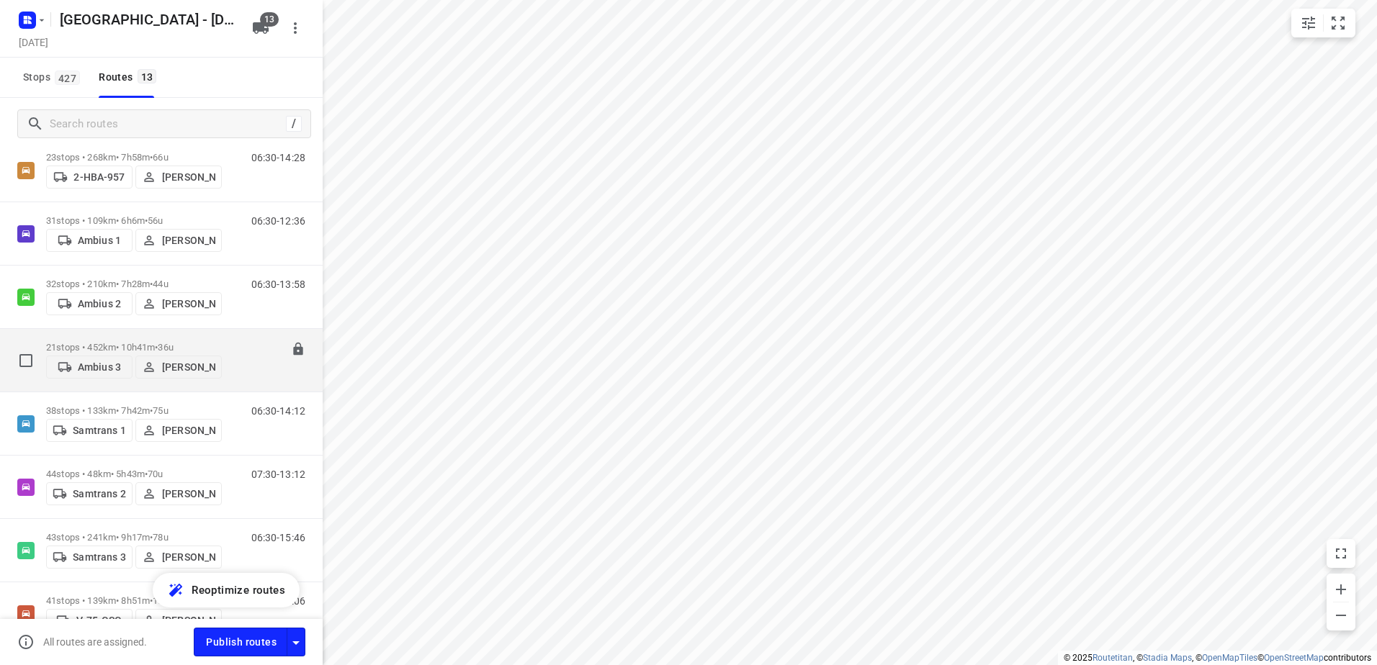
click at [80, 342] on p "21 stops • 452km • 10h41m • 36u" at bounding box center [134, 347] width 176 height 11
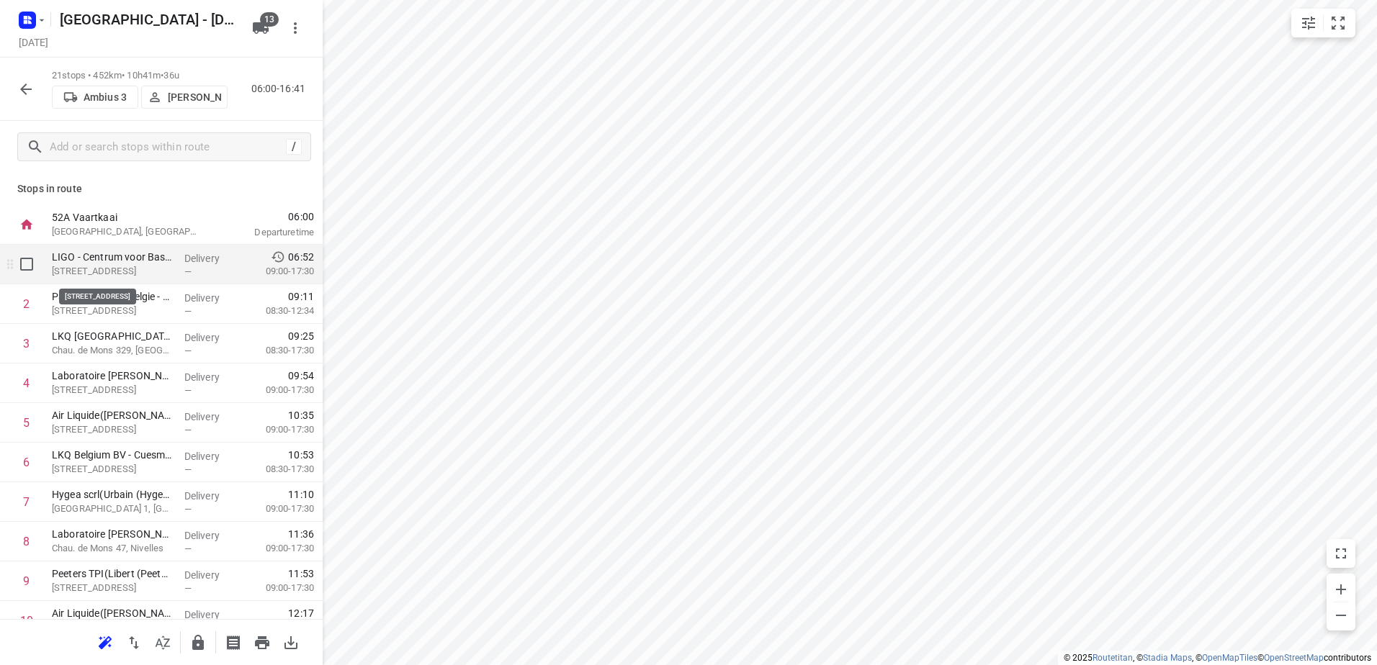
click at [122, 266] on p "[STREET_ADDRESS]" at bounding box center [112, 271] width 121 height 14
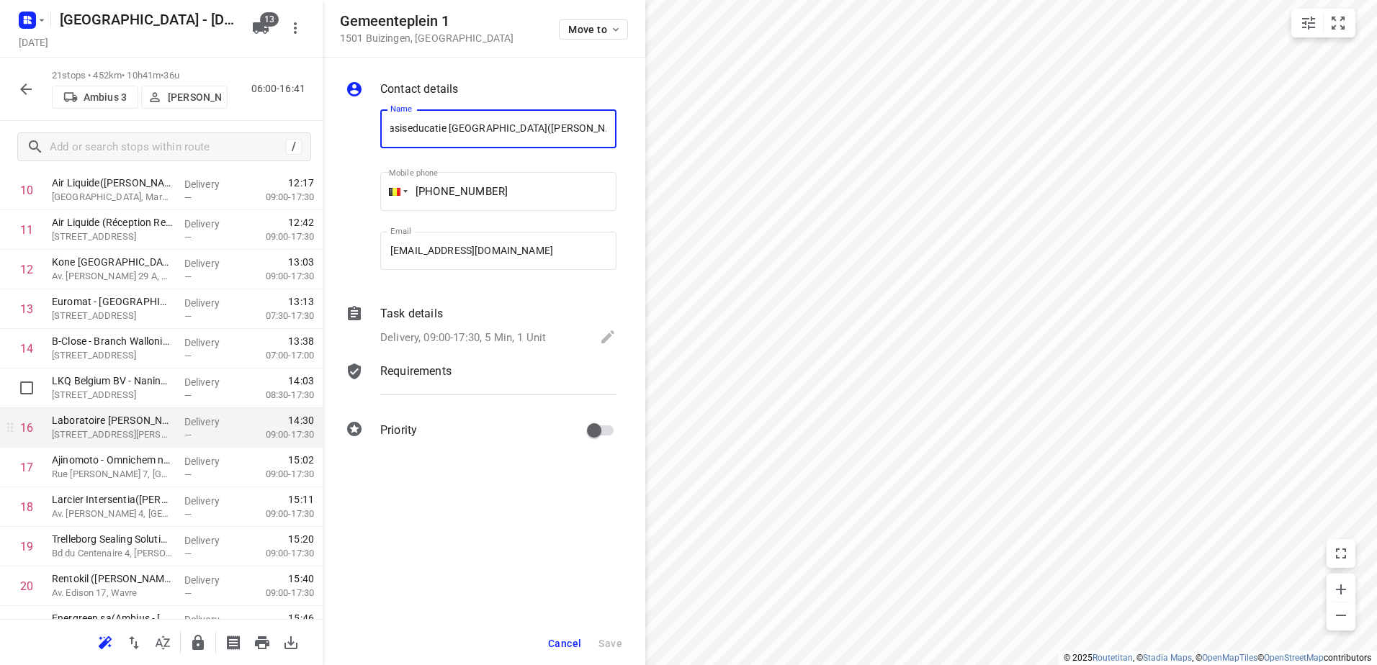
scroll to position [497, 0]
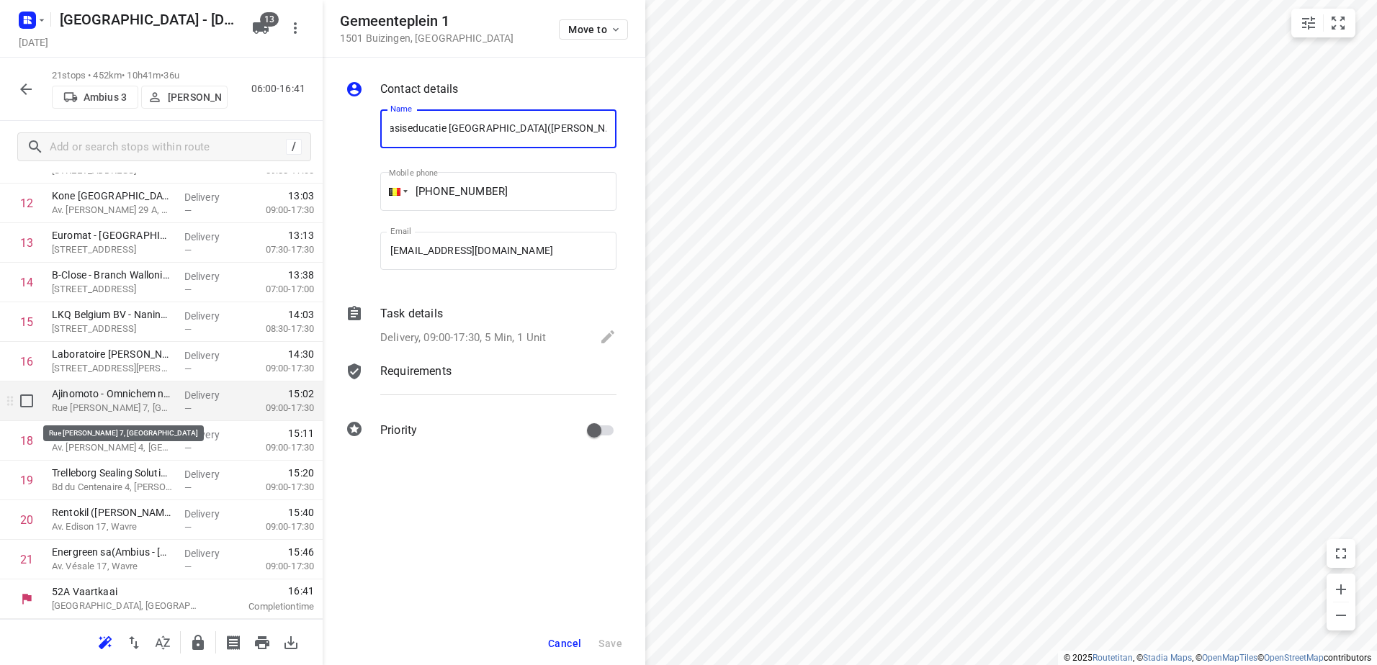
click at [142, 404] on p "Rue [PERSON_NAME] 7, [GEOGRAPHIC_DATA]" at bounding box center [112, 408] width 121 height 14
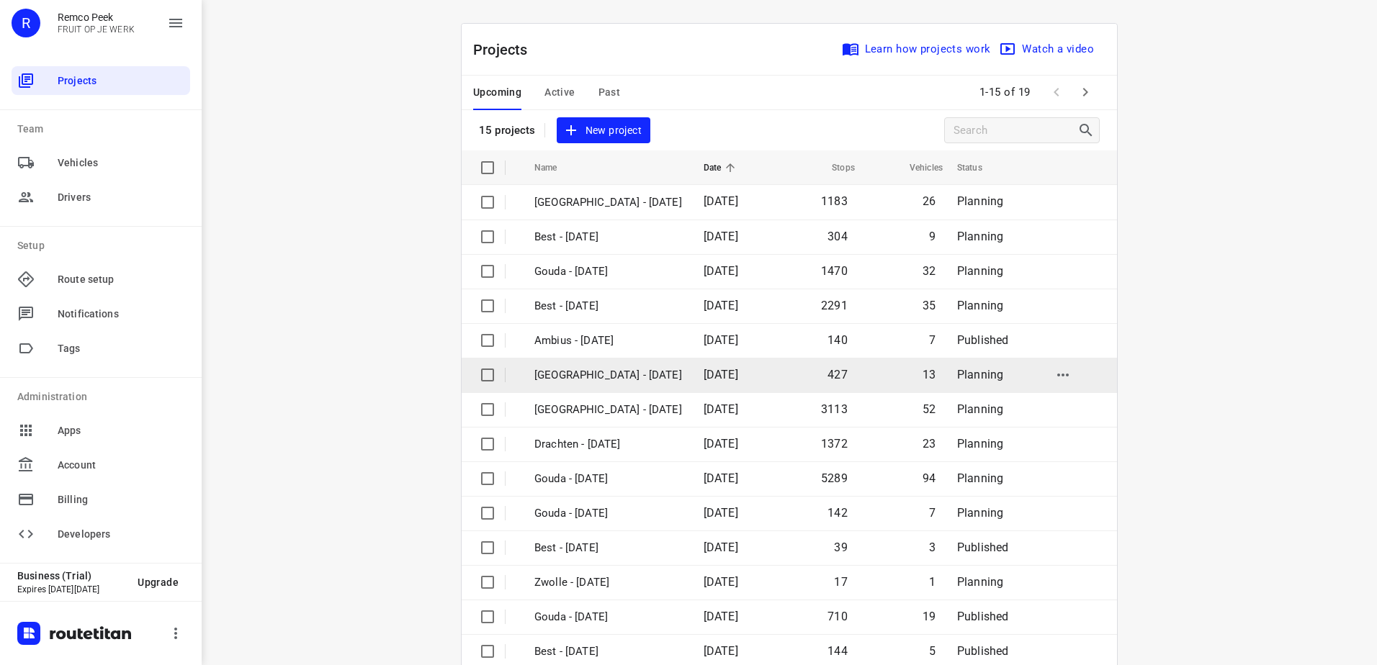
click at [598, 384] on td "[GEOGRAPHIC_DATA] - [DATE]" at bounding box center [606, 375] width 172 height 35
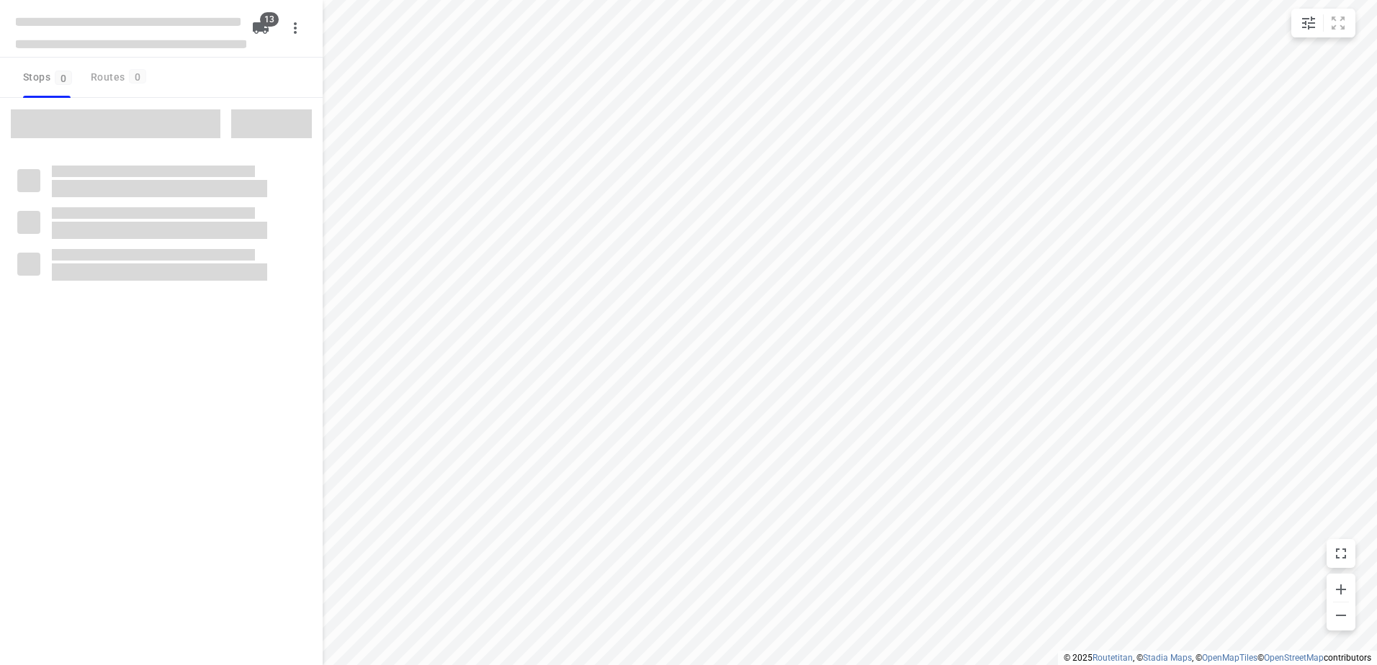
checkbox input "true"
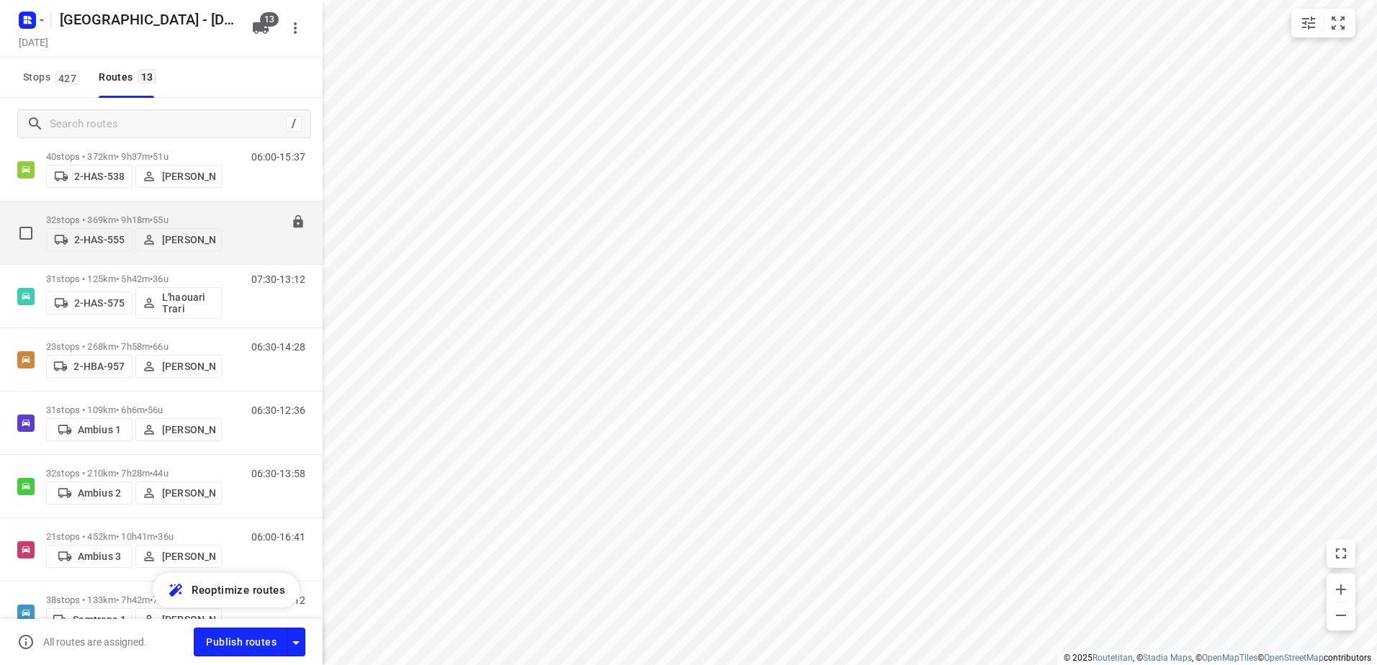
scroll to position [216, 0]
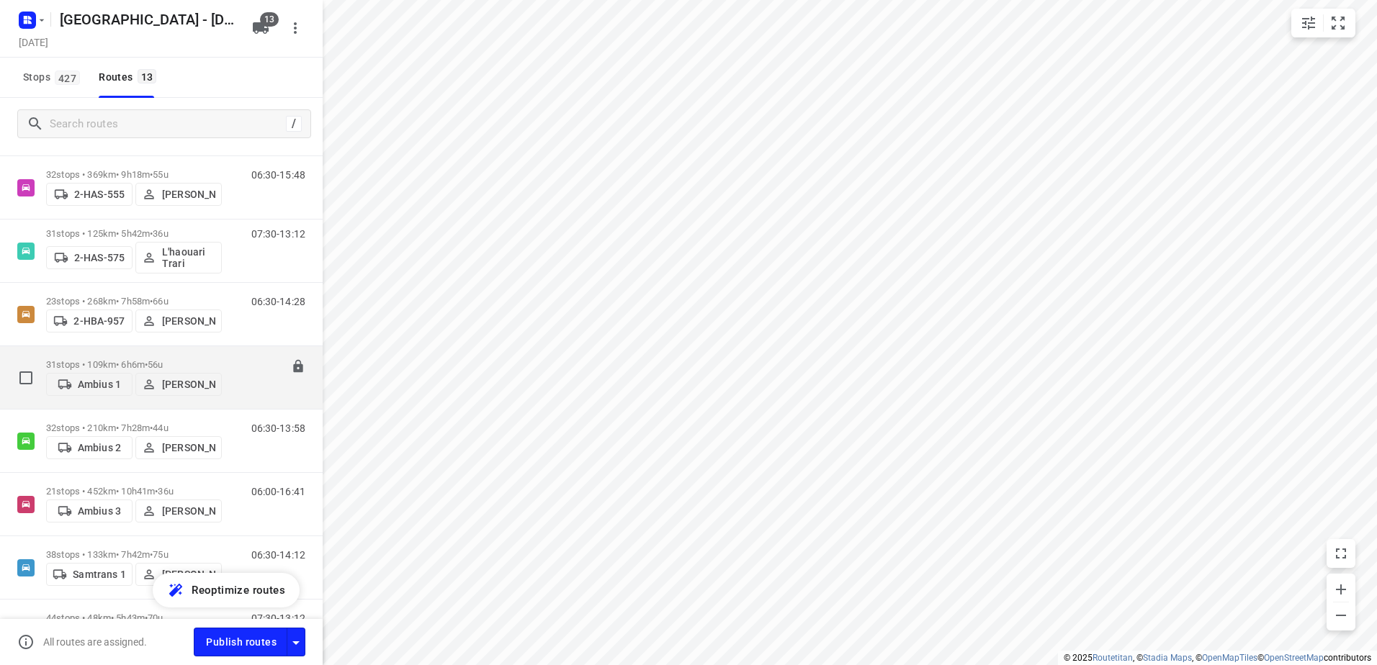
click at [104, 363] on p "31 stops • 109km • 6h6m • 56u" at bounding box center [134, 364] width 176 height 11
